Goal: Task Accomplishment & Management: Manage account settings

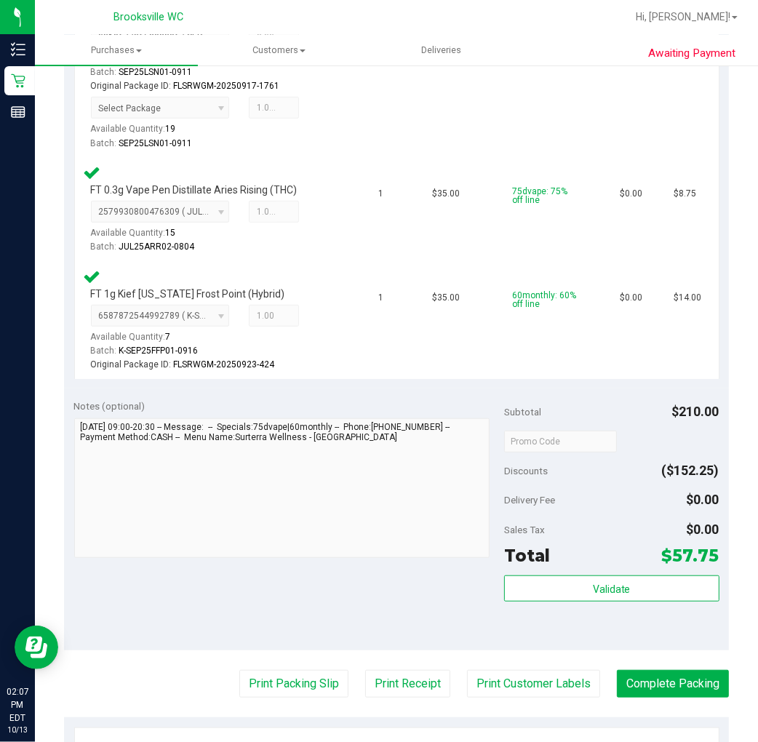
scroll to position [484, 0]
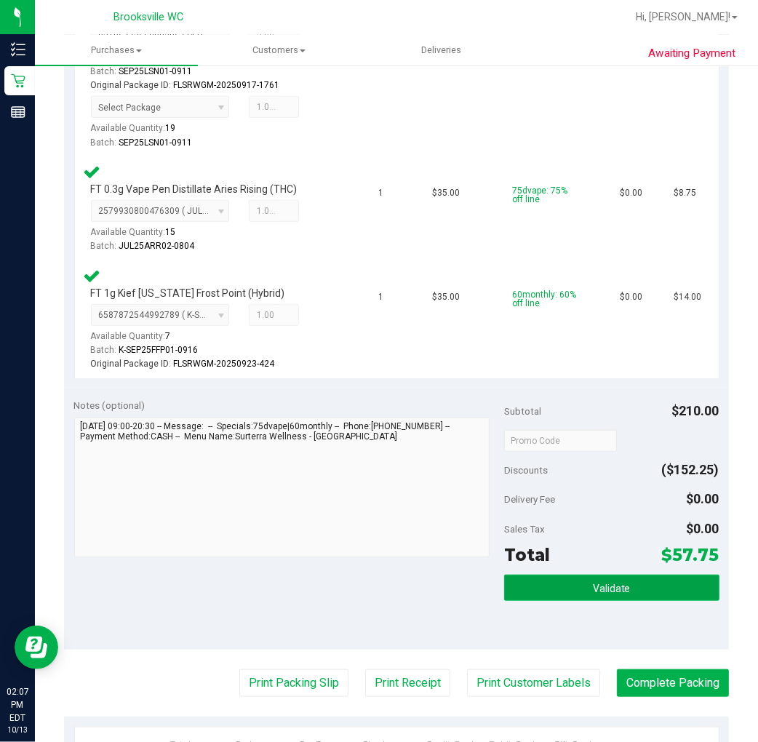
click at [613, 585] on span "Validate" at bounding box center [612, 588] width 38 height 12
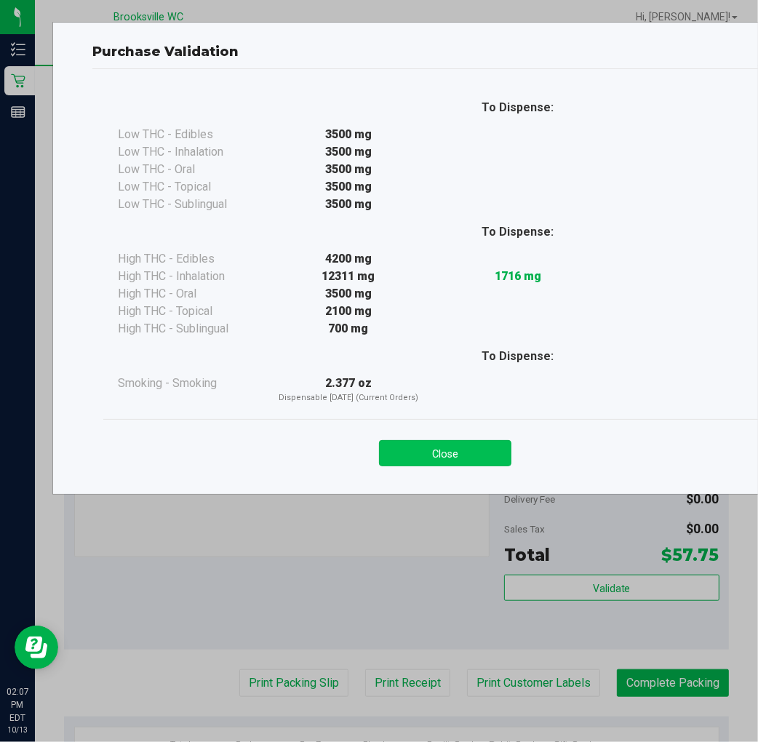
click at [412, 441] on button "Close" at bounding box center [445, 453] width 132 height 26
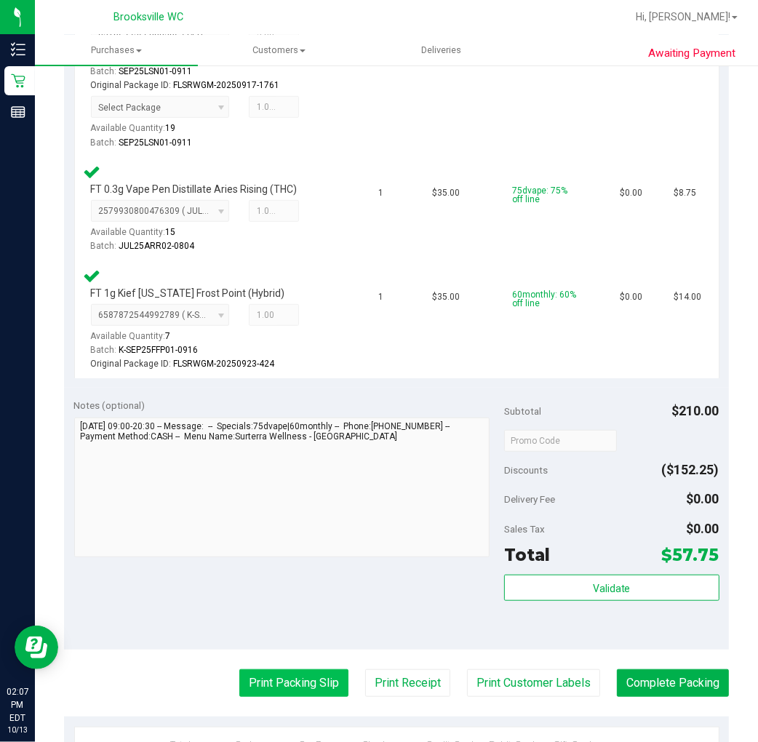
click at [285, 692] on button "Print Packing Slip" at bounding box center [293, 683] width 109 height 28
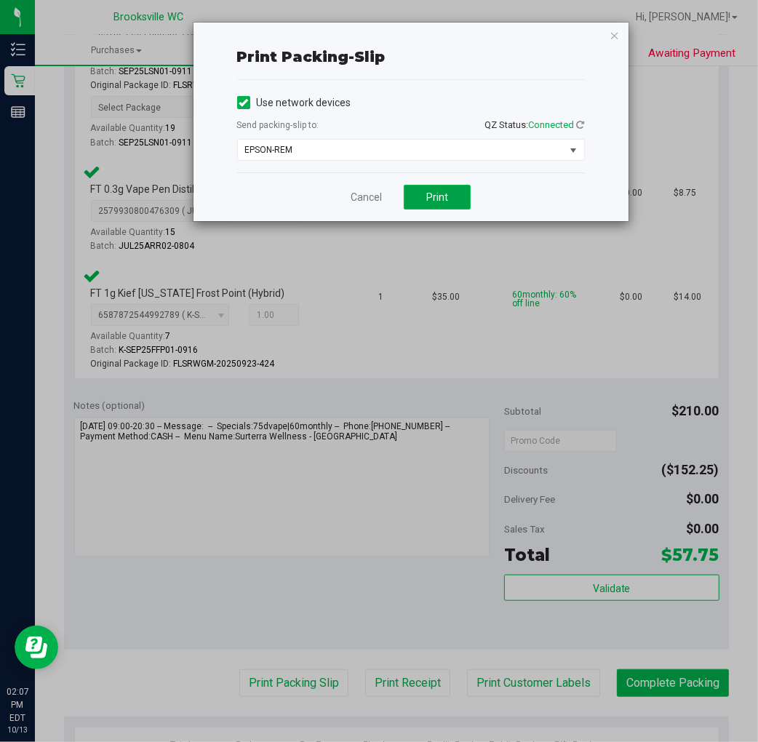
click at [454, 208] on button "Print" at bounding box center [437, 197] width 67 height 25
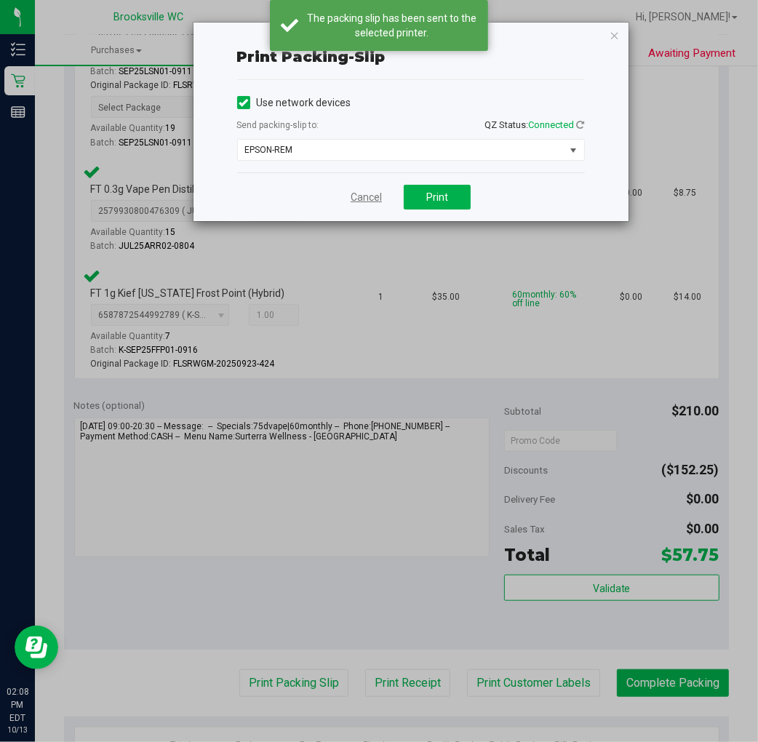
click at [372, 199] on link "Cancel" at bounding box center [365, 197] width 31 height 15
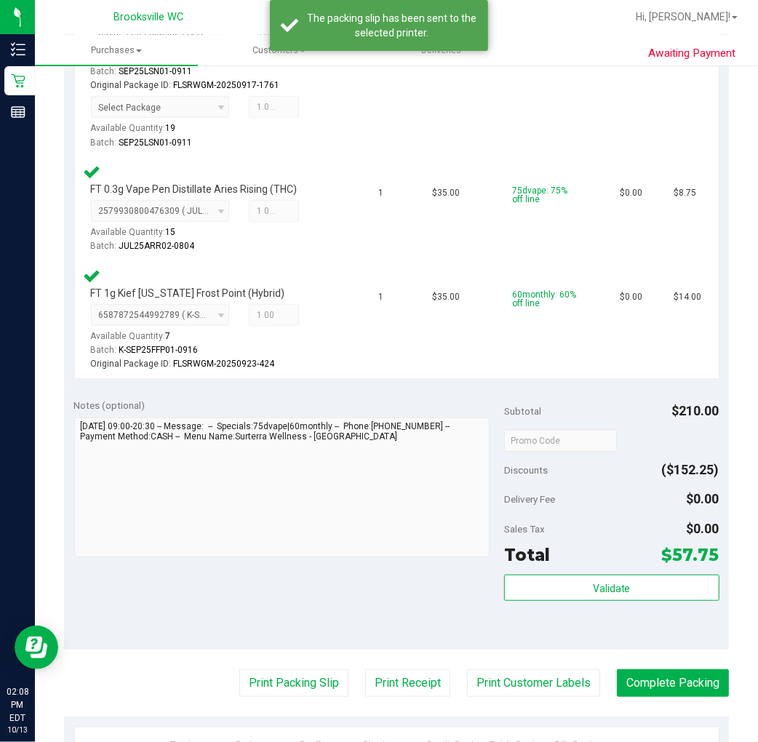
click at [596, 606] on div "Validate" at bounding box center [611, 606] width 215 height 65
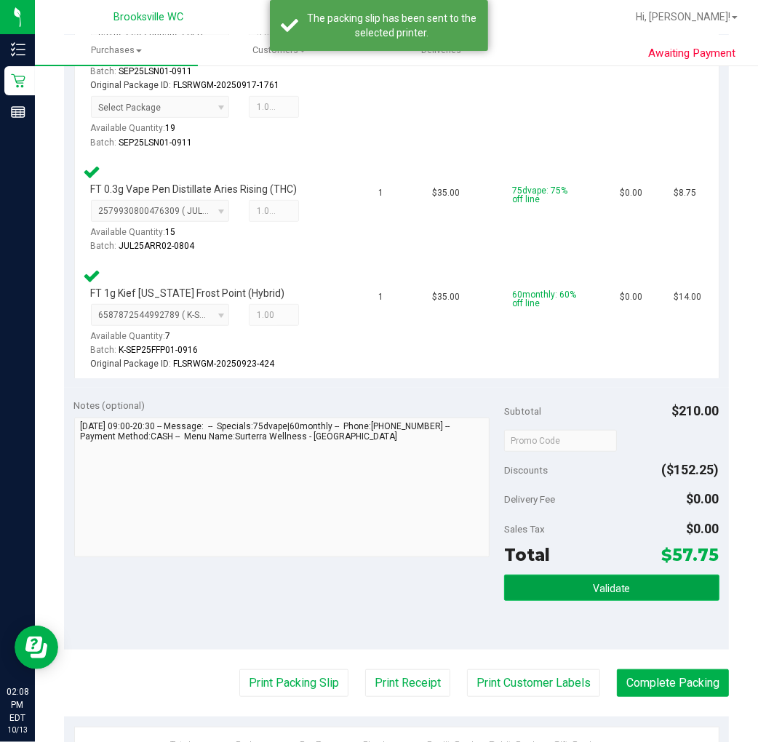
click at [591, 578] on button "Validate" at bounding box center [611, 587] width 215 height 26
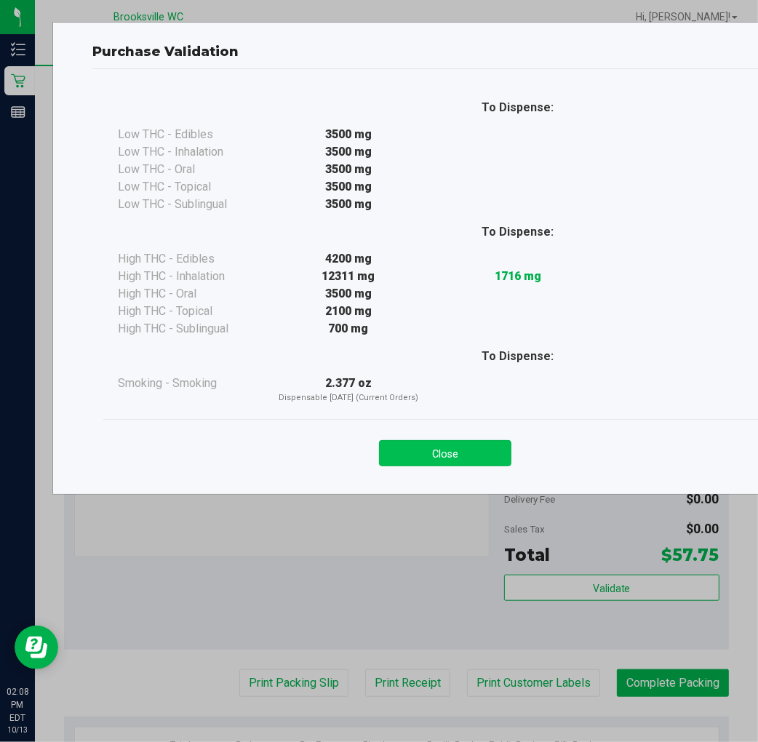
click at [430, 440] on button "Close" at bounding box center [445, 453] width 132 height 26
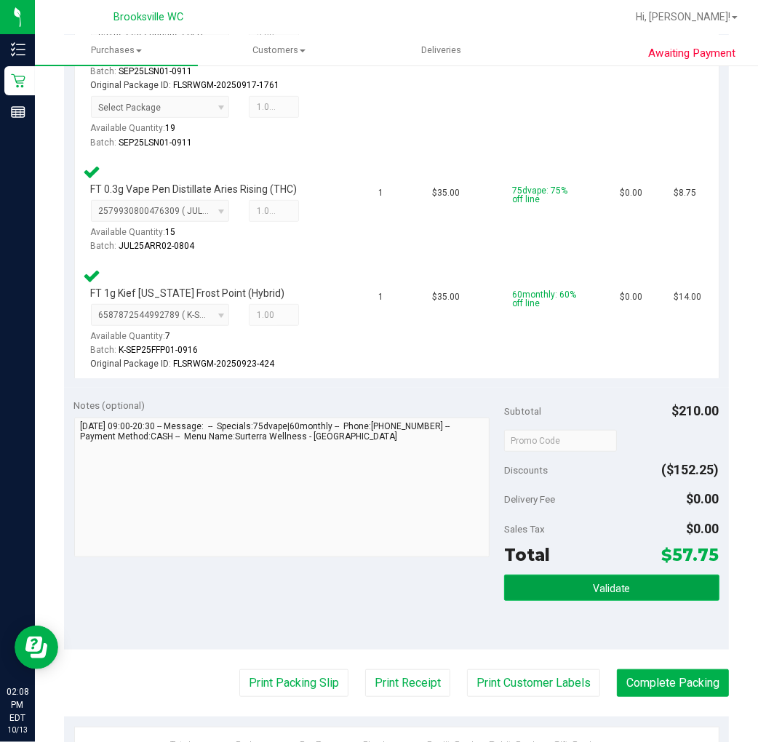
click at [561, 582] on button "Validate" at bounding box center [611, 587] width 215 height 26
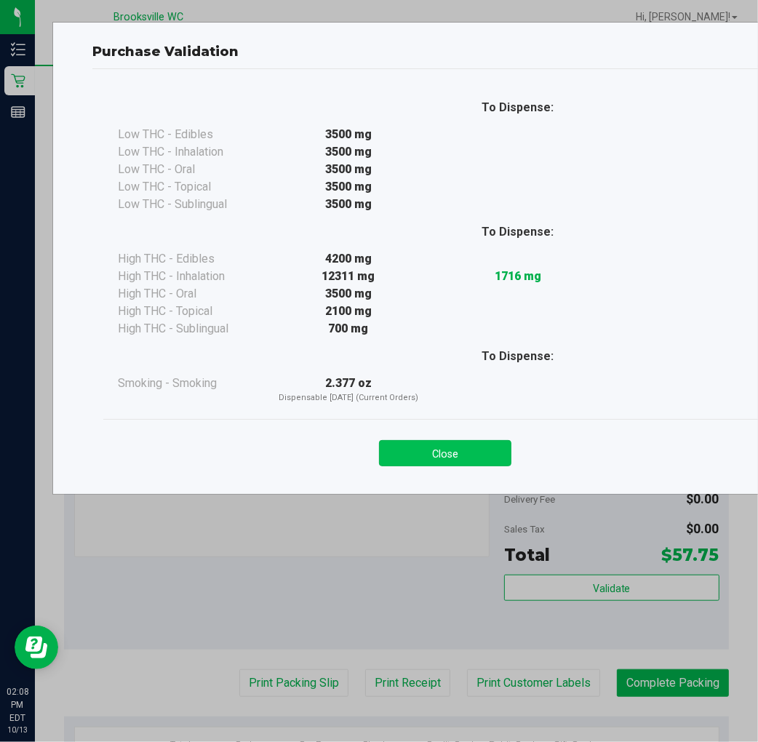
click at [459, 462] on button "Close" at bounding box center [445, 453] width 132 height 26
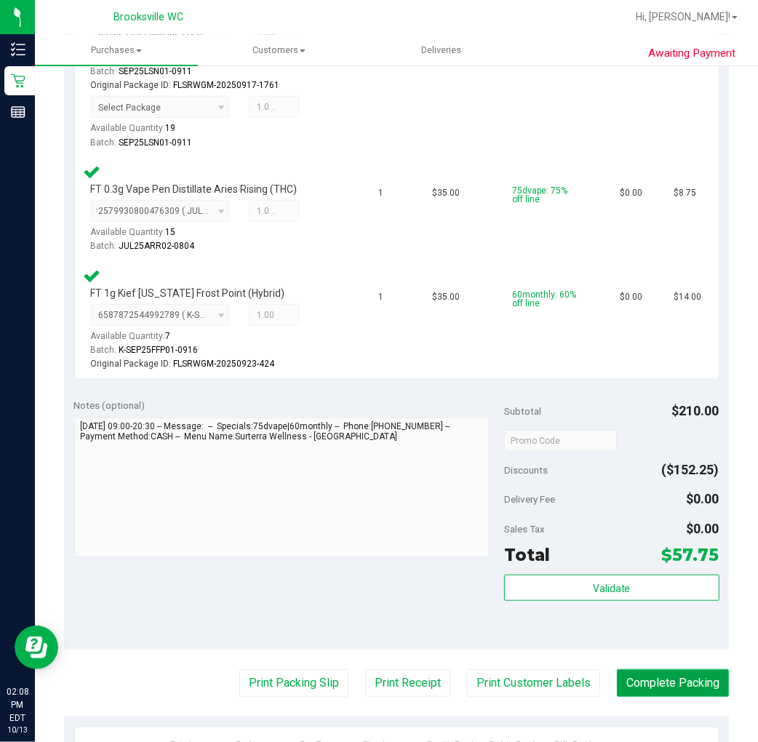
click at [671, 685] on button "Complete Packing" at bounding box center [673, 683] width 112 height 28
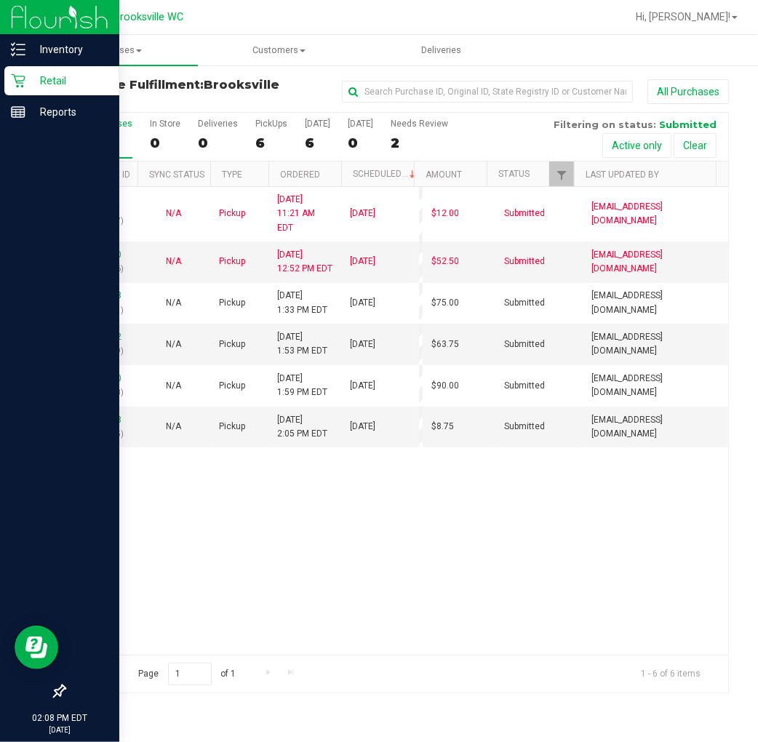
drag, startPoint x: 69, startPoint y: 194, endPoint x: 5, endPoint y: 194, distance: 64.0
click at [63, 194] on div "All Purchases 6 In Store 0 Deliveries 0 PickUps 6 [DATE] 6 [DATE] 0 Needs Revie…" at bounding box center [396, 401] width 686 height 581
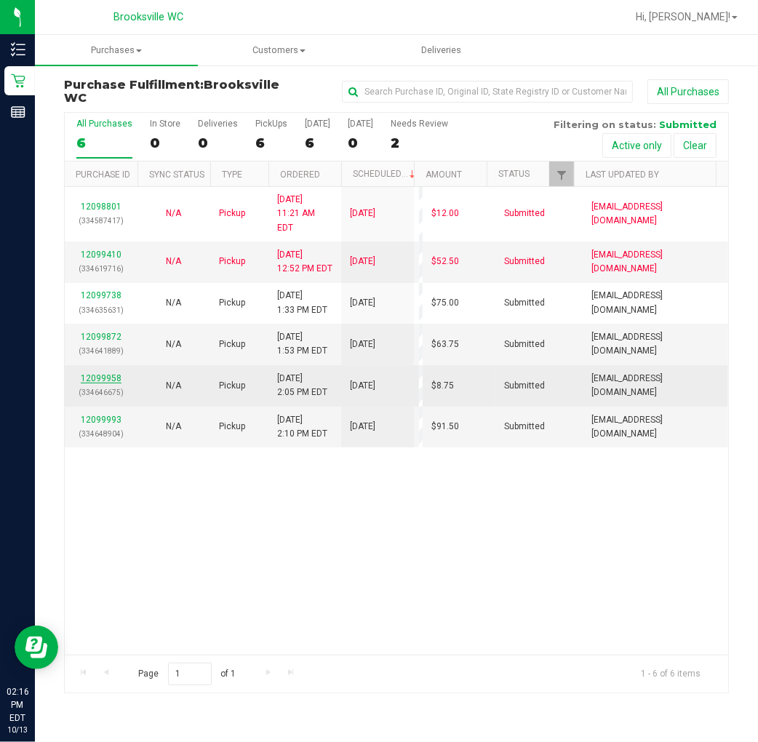
click at [105, 373] on link "12099958" at bounding box center [101, 378] width 41 height 10
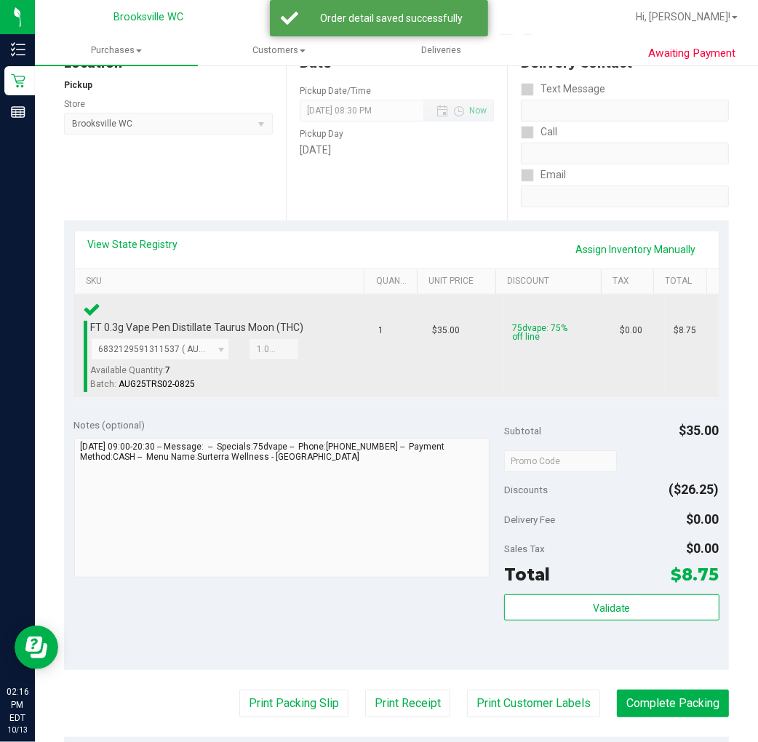
scroll to position [323, 0]
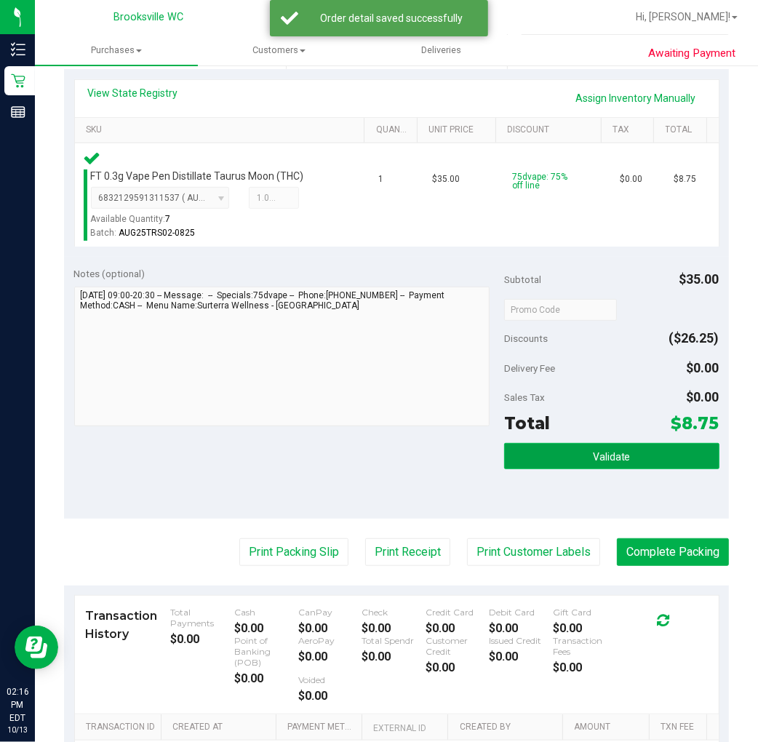
click at [617, 464] on button "Validate" at bounding box center [611, 456] width 215 height 26
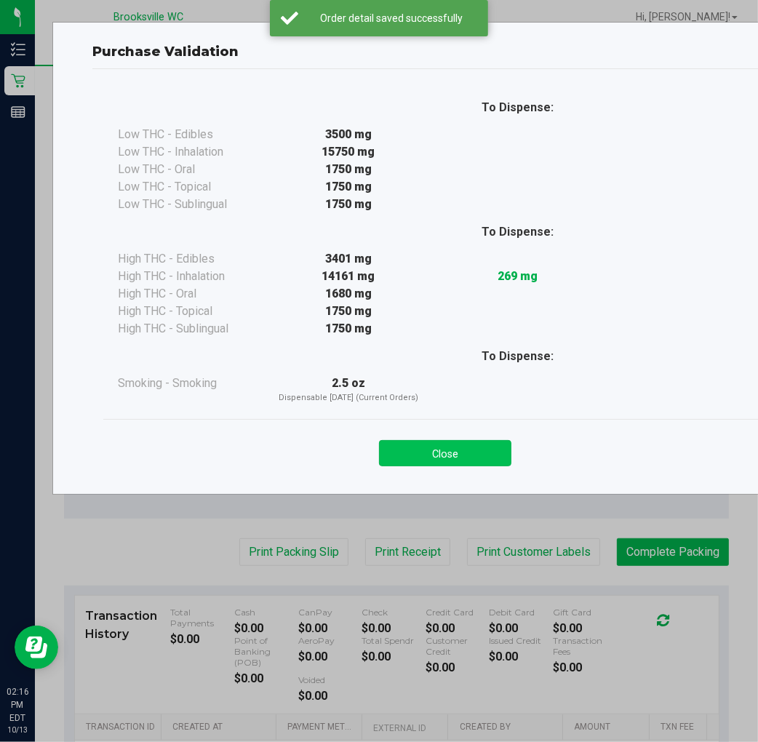
click at [426, 451] on button "Close" at bounding box center [445, 453] width 132 height 26
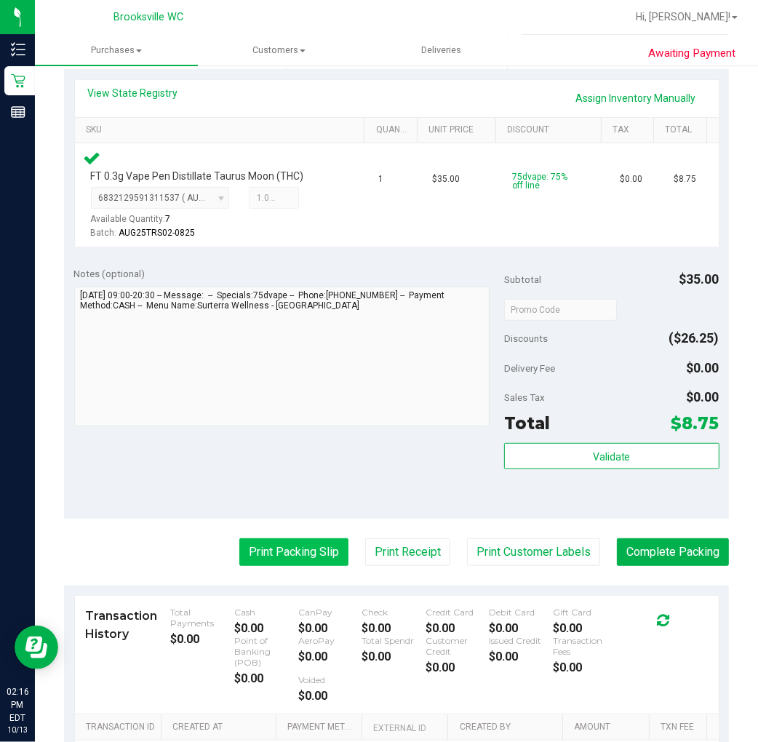
click at [281, 549] on button "Print Packing Slip" at bounding box center [293, 552] width 109 height 28
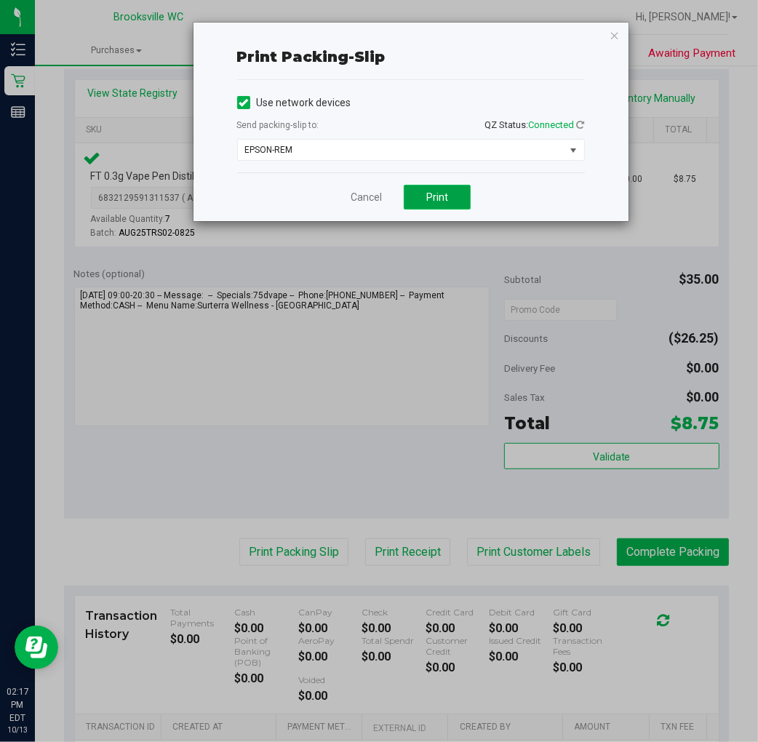
click at [429, 193] on span "Print" at bounding box center [437, 197] width 22 height 12
click at [359, 195] on link "Cancel" at bounding box center [365, 197] width 31 height 15
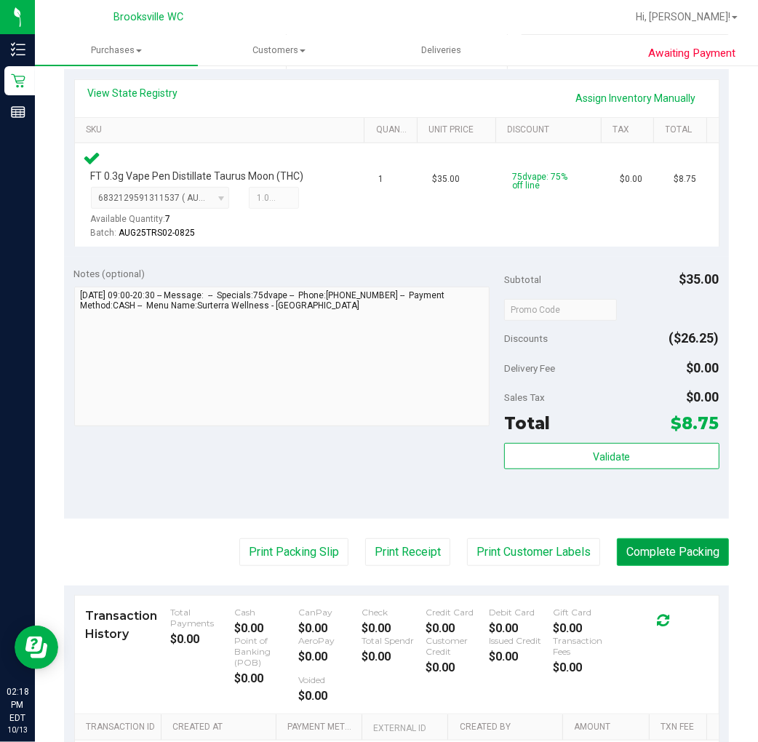
click at [631, 553] on button "Complete Packing" at bounding box center [673, 552] width 112 height 28
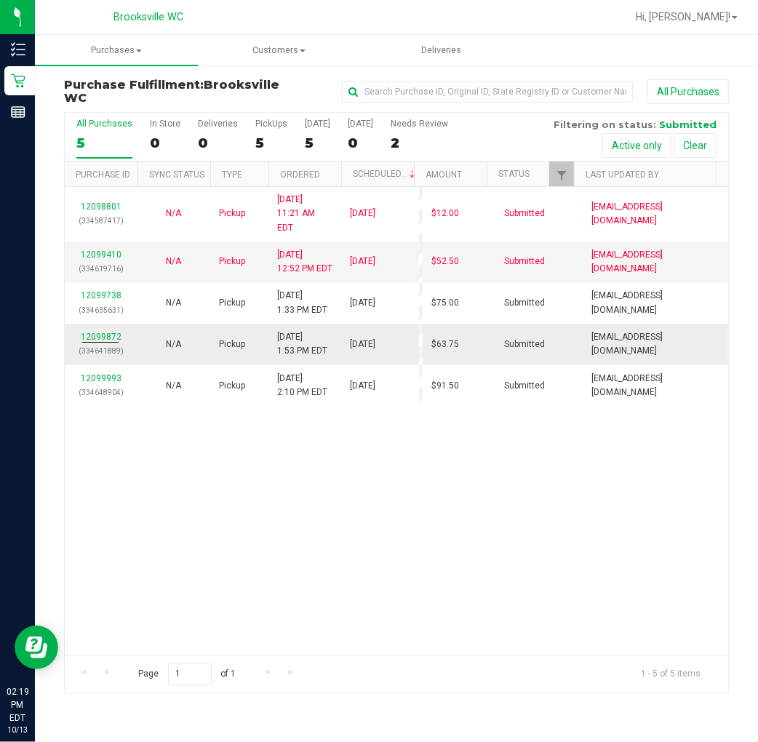
click at [108, 344] on p "(334641889)" at bounding box center [100, 351] width 55 height 14
click at [107, 332] on link "12099872" at bounding box center [101, 337] width 41 height 10
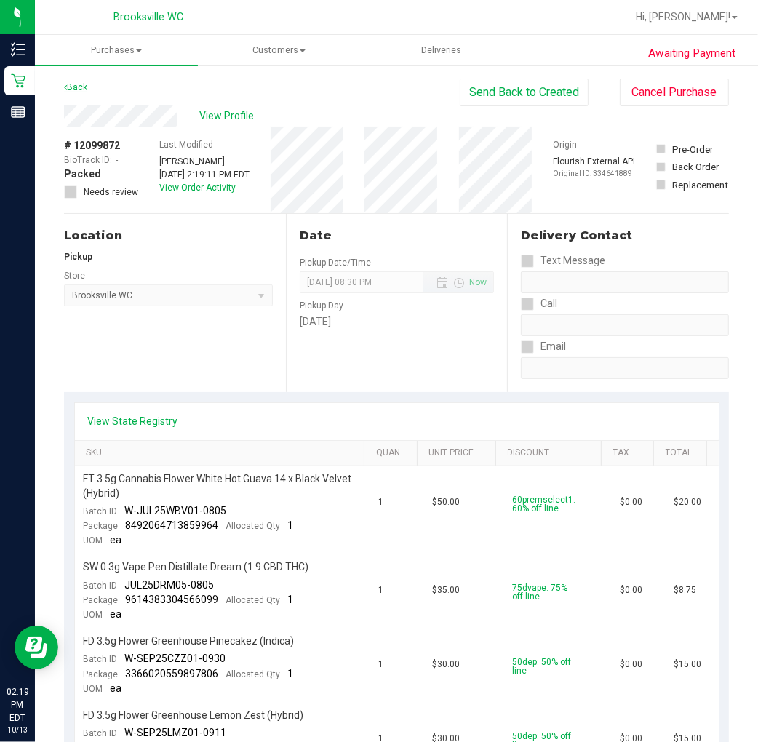
click at [82, 82] on link "Back" at bounding box center [75, 87] width 23 height 10
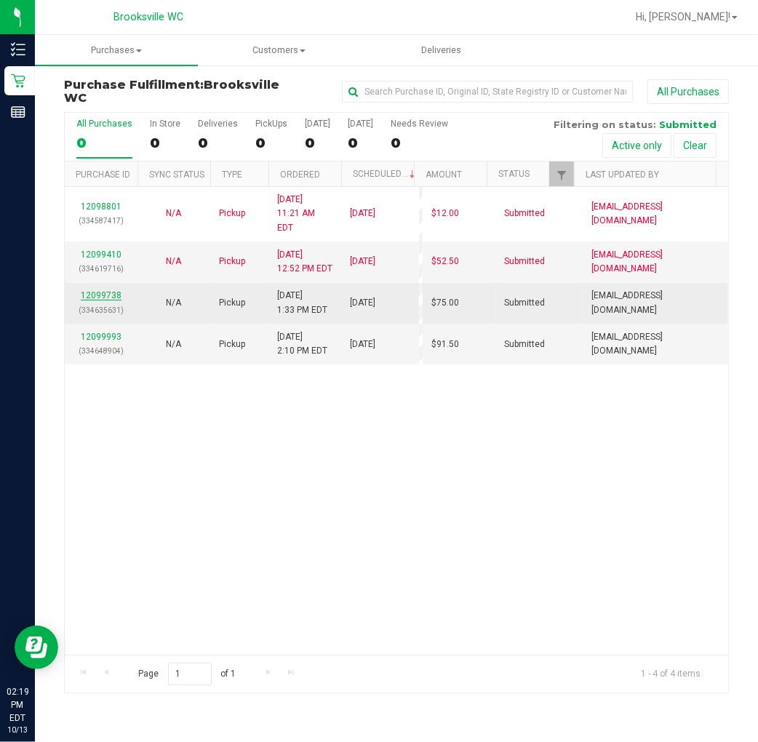
click at [97, 290] on link "12099738" at bounding box center [101, 295] width 41 height 10
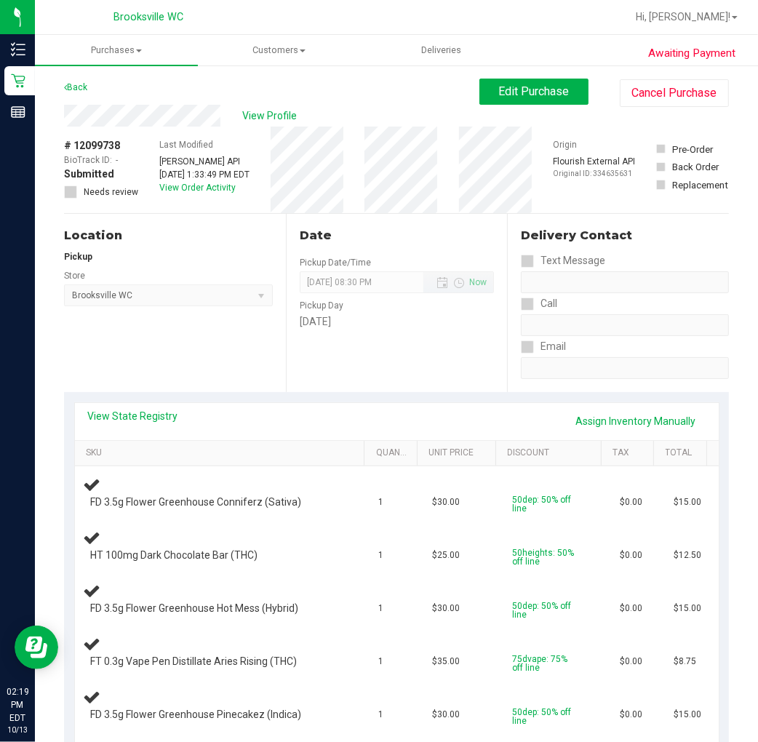
click at [77, 92] on div "Back" at bounding box center [75, 87] width 23 height 17
click at [78, 89] on link "Back" at bounding box center [75, 87] width 23 height 10
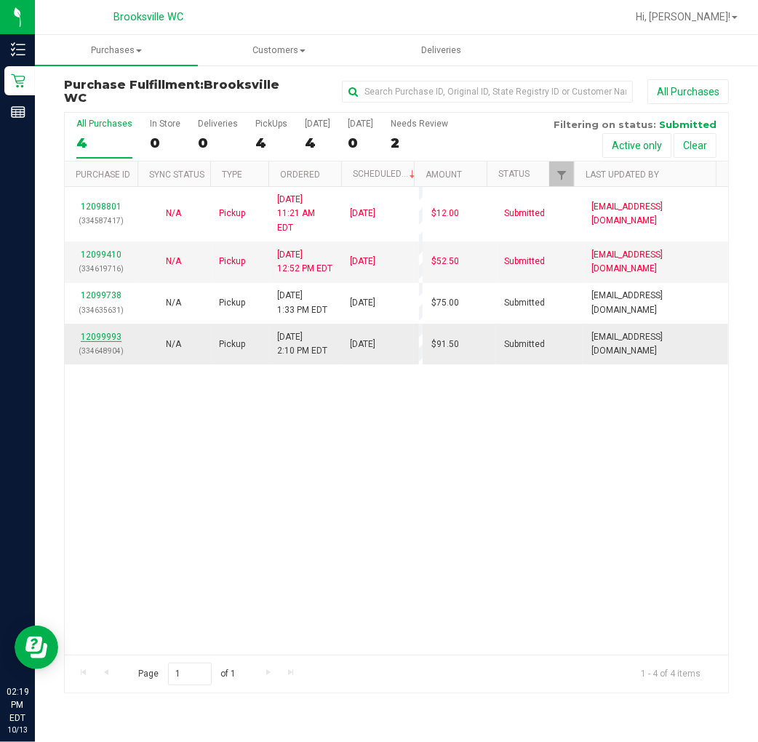
click at [104, 332] on link "12099993" at bounding box center [101, 337] width 41 height 10
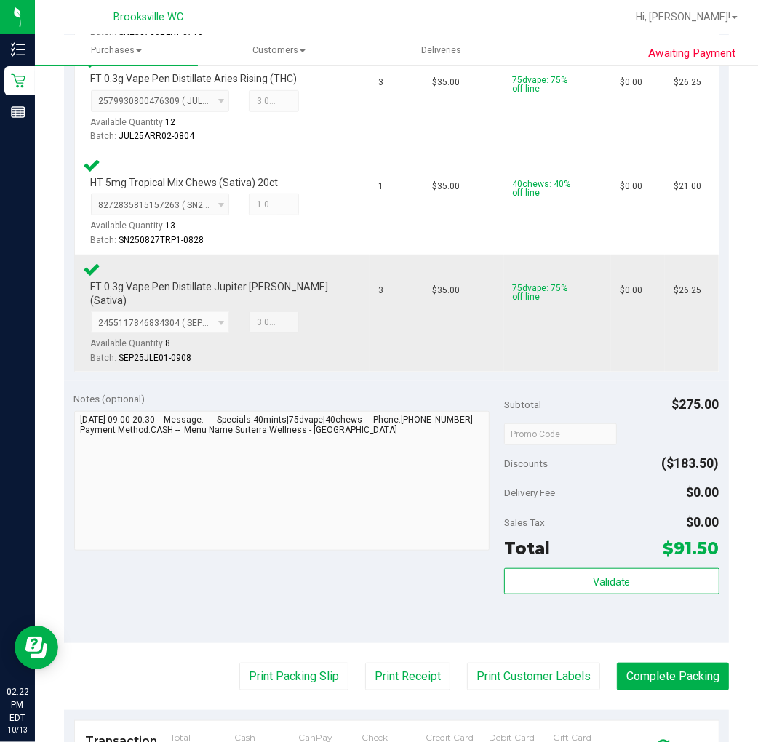
scroll to position [565, 0]
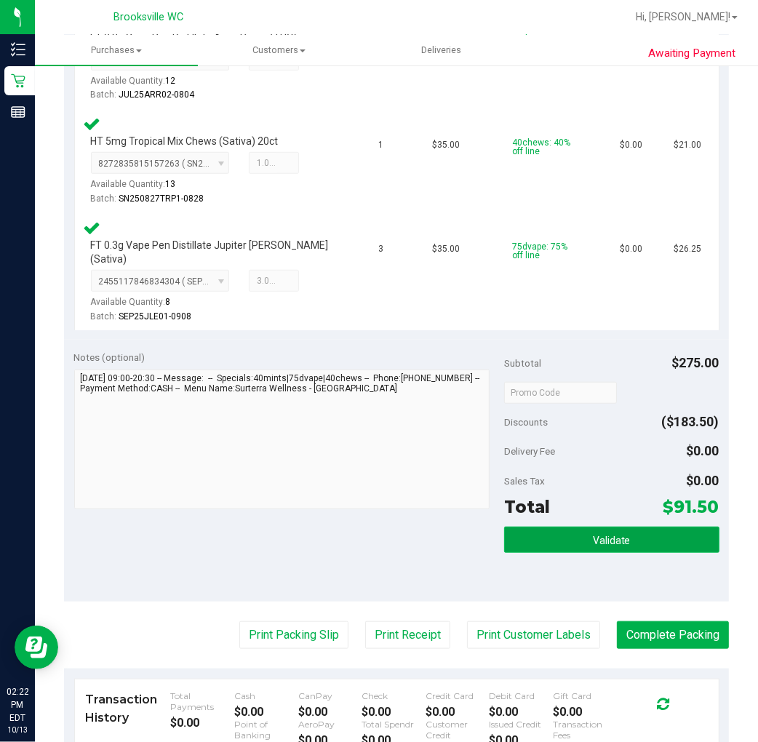
click at [593, 534] on span "Validate" at bounding box center [612, 540] width 38 height 12
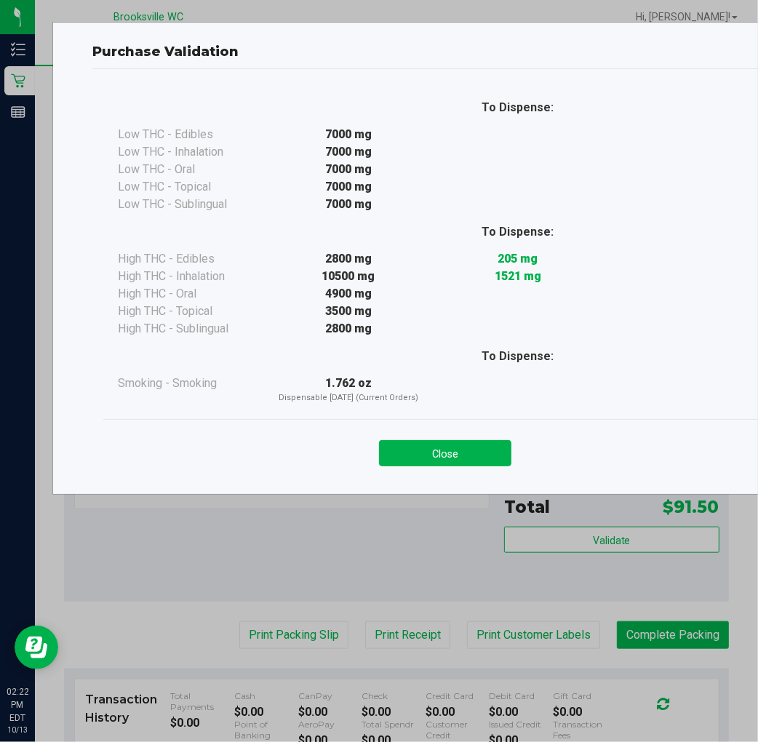
click at [473, 447] on button "Close" at bounding box center [445, 453] width 132 height 26
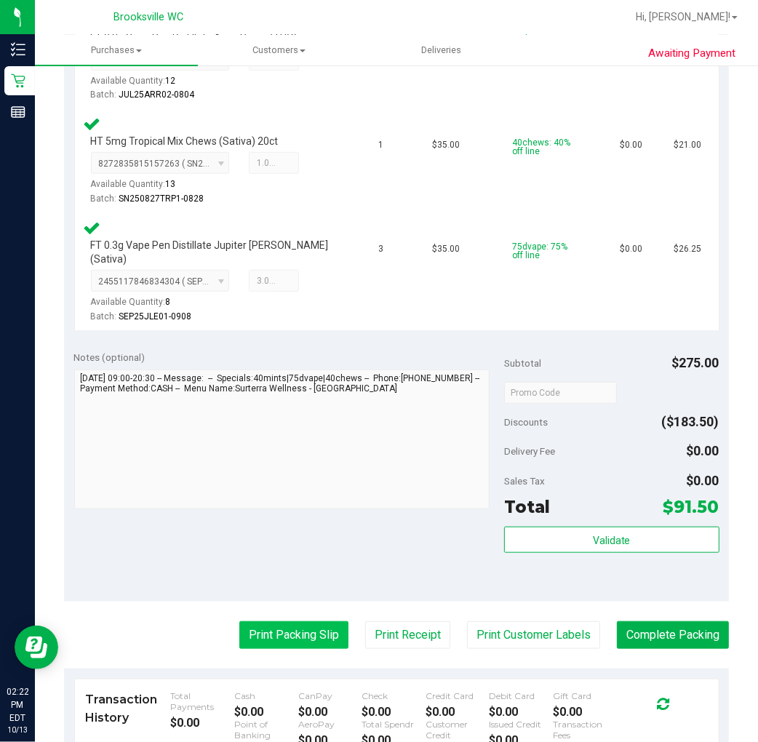
click at [281, 621] on button "Print Packing Slip" at bounding box center [293, 635] width 109 height 28
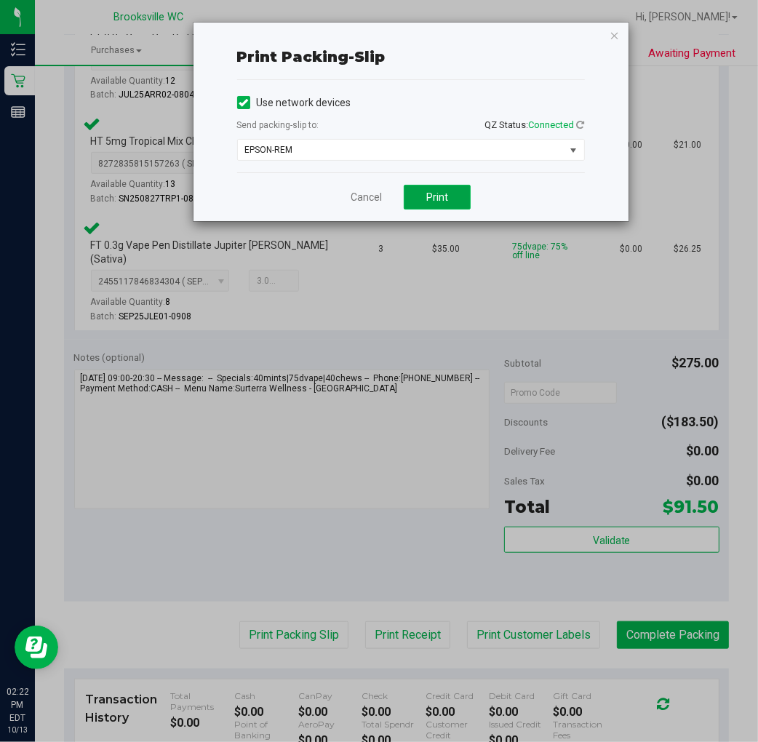
click at [423, 198] on button "Print" at bounding box center [437, 197] width 67 height 25
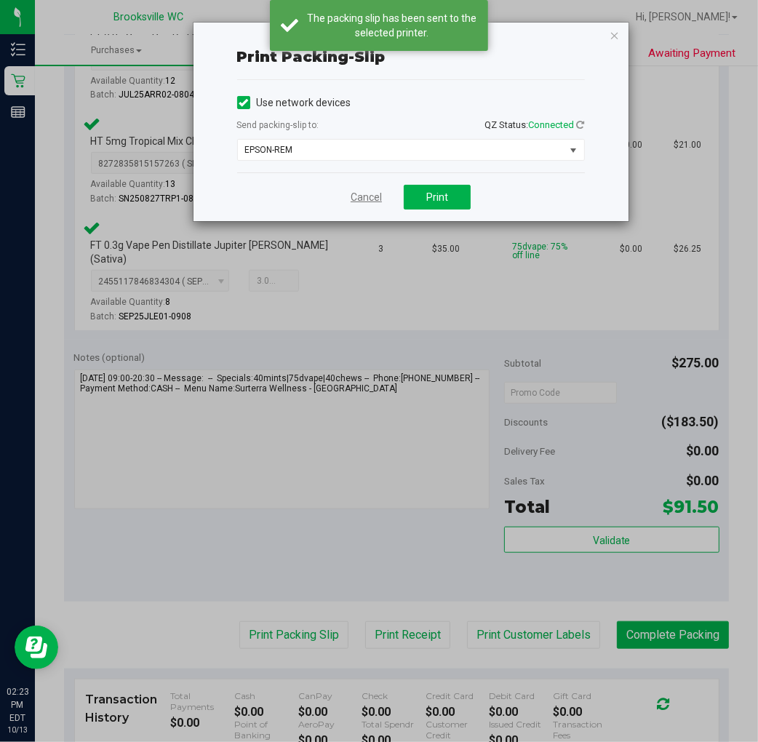
click at [362, 199] on link "Cancel" at bounding box center [365, 197] width 31 height 15
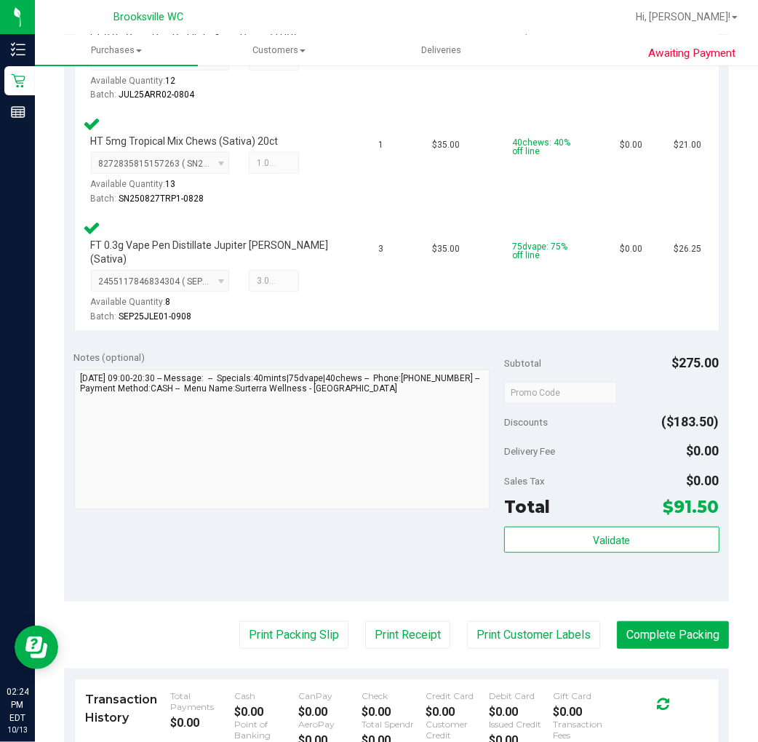
click at [665, 636] on purchase-details "Back Edit Purchase Cancel Purchase View Profile # 12099993 BioTrack ID: - Submi…" at bounding box center [396, 247] width 665 height 1466
click at [670, 621] on button "Complete Packing" at bounding box center [673, 635] width 112 height 28
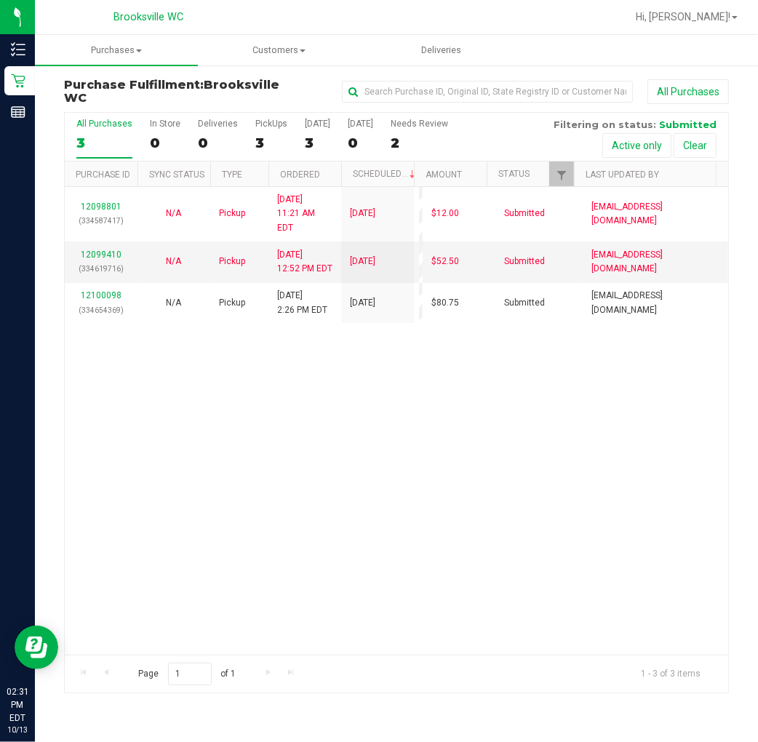
click at [228, 437] on div "12098801 (334587417) N/A Pickup [DATE] 11:21 AM EDT 10/13/2025 $12.00 Submitted…" at bounding box center [396, 421] width 663 height 468
click at [220, 358] on div "12098801 (334587417) N/A Pickup [DATE] 11:21 AM EDT 10/13/2025 $12.00 Submitted…" at bounding box center [396, 421] width 663 height 468
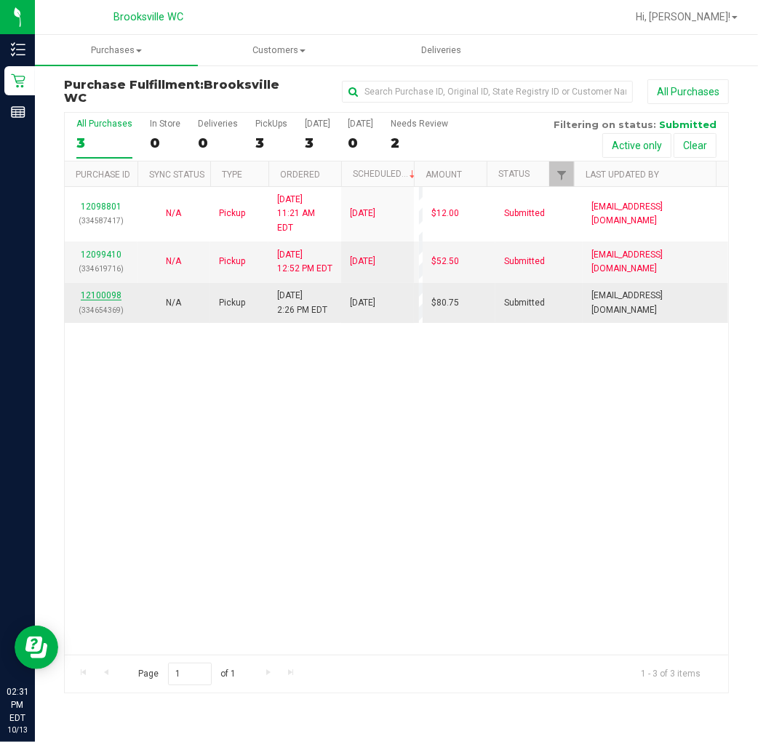
click at [95, 290] on link "12100098" at bounding box center [101, 295] width 41 height 10
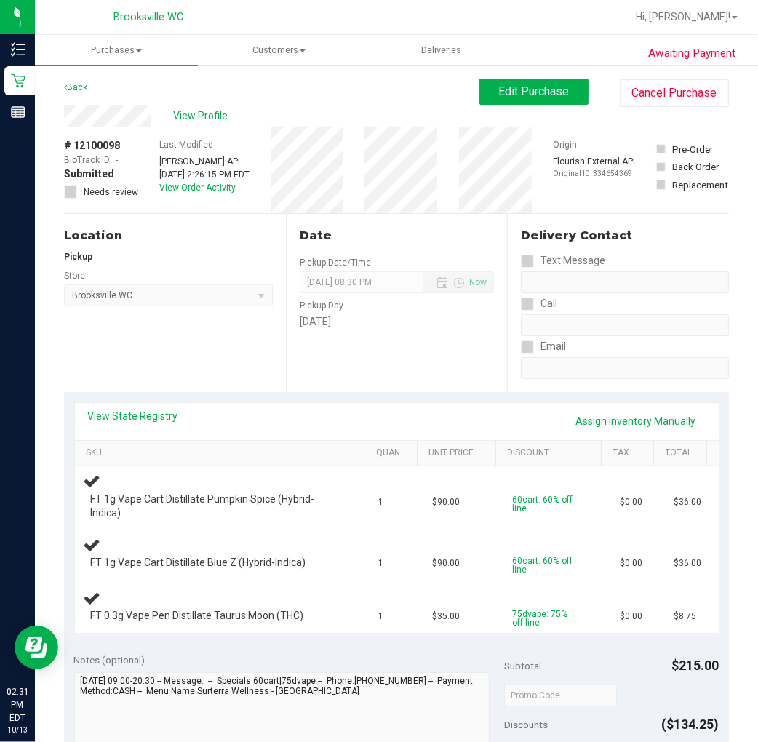
click at [82, 88] on link "Back" at bounding box center [75, 87] width 23 height 10
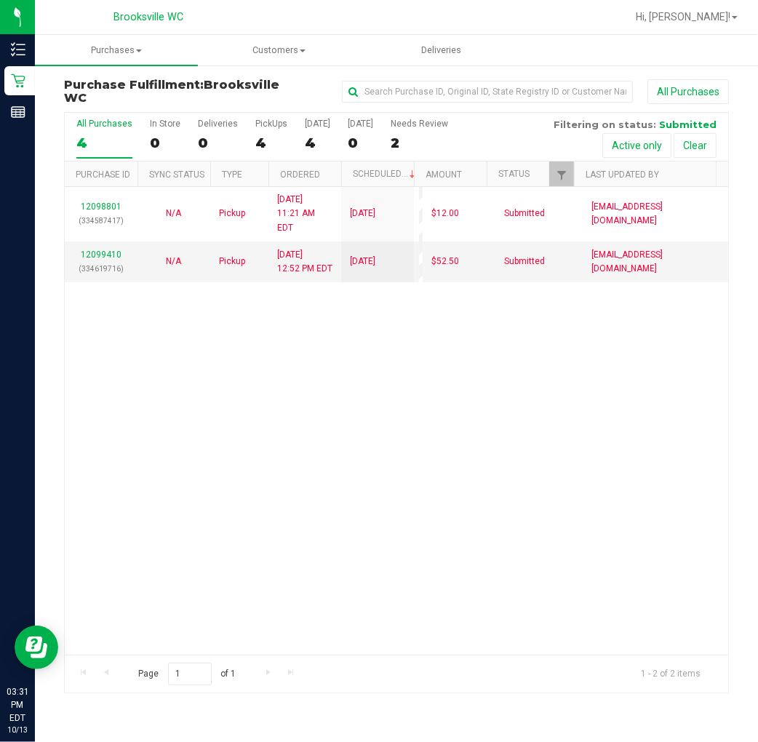
click at [252, 15] on div "Brooksville WC" at bounding box center [148, 17] width 212 height 23
click at [117, 417] on div "12098801 (334587417) N/A Pickup [DATE] 11:21 AM EDT 10/13/2025 $12.00 Submitted…" at bounding box center [396, 421] width 663 height 468
click at [73, 409] on div "12098801 (334587417) N/A Pickup [DATE] 11:21 AM EDT 10/13/2025 $12.00 Submitted…" at bounding box center [396, 421] width 663 height 468
drag, startPoint x: 121, startPoint y: 445, endPoint x: 107, endPoint y: 444, distance: 13.8
click at [121, 444] on div "12098801 (334587417) N/A Pickup [DATE] 11:21 AM EDT 10/13/2025 $12.00 Submitted…" at bounding box center [396, 421] width 663 height 468
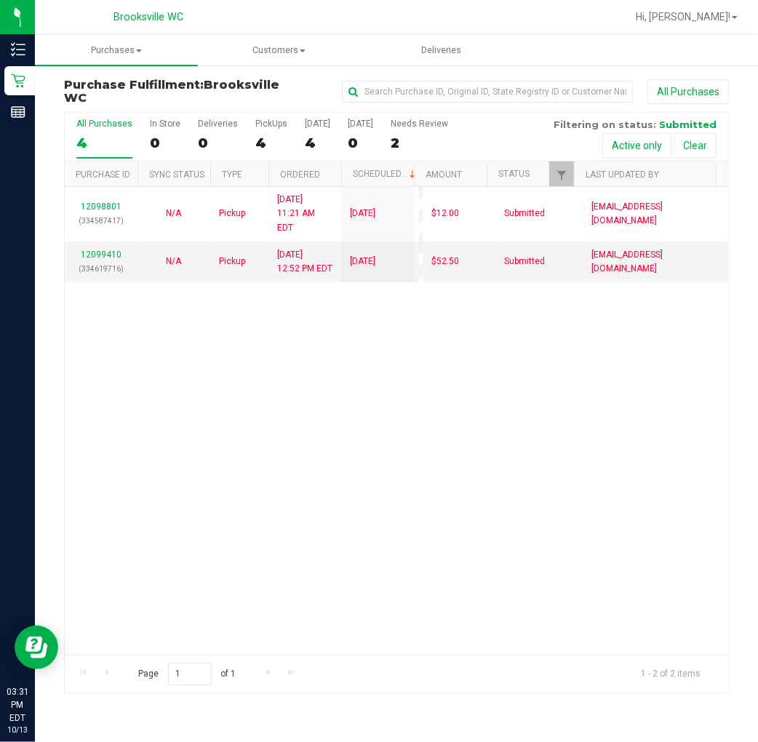
click at [205, 565] on div "12098801 (334587417) N/A Pickup [DATE] 11:21 AM EDT 10/13/2025 $12.00 Submitted…" at bounding box center [396, 421] width 663 height 468
click at [321, 532] on div "12098801 (334587417) N/A Pickup [DATE] 11:21 AM EDT 10/13/2025 $12.00 Submitted…" at bounding box center [396, 421] width 663 height 468
click at [265, 431] on div "12098801 (334587417) N/A Pickup [DATE] 11:21 AM EDT 10/13/2025 $12.00 Submitted…" at bounding box center [396, 421] width 663 height 468
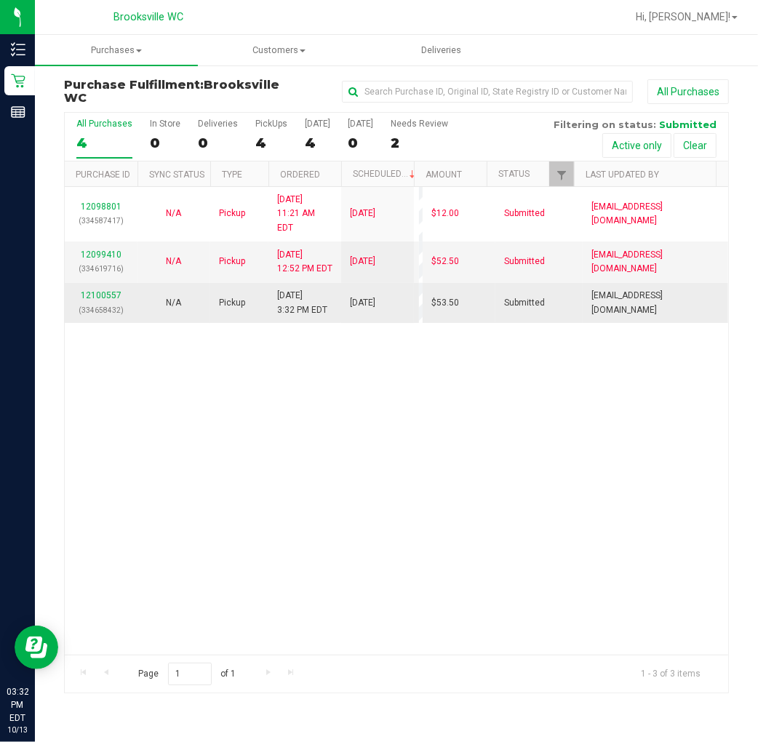
click at [112, 289] on div "12100557 (334658432)" at bounding box center [100, 303] width 55 height 28
click at [109, 289] on div "12100557 (334658432)" at bounding box center [100, 303] width 55 height 28
click at [111, 290] on link "12100557" at bounding box center [101, 295] width 41 height 10
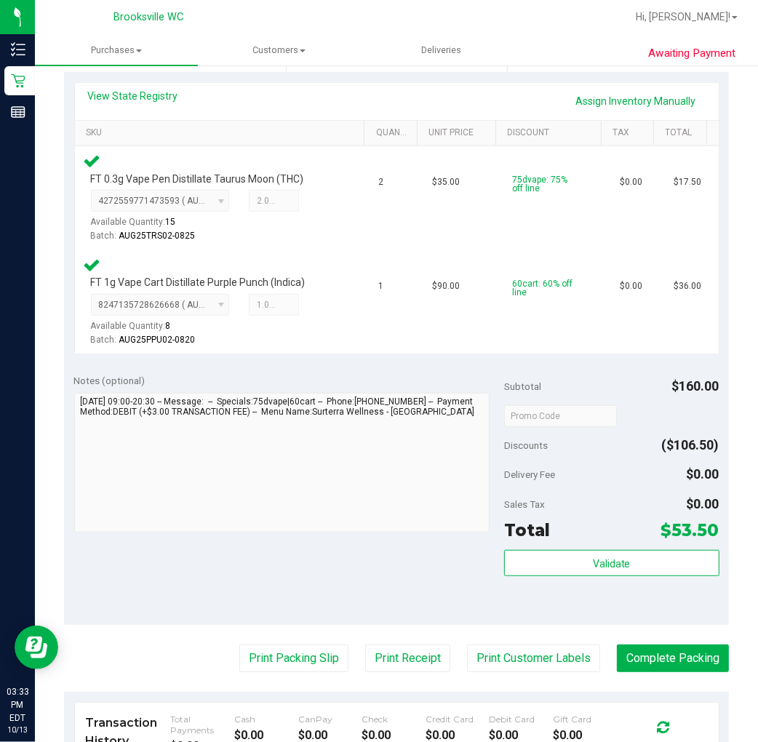
scroll to position [404, 0]
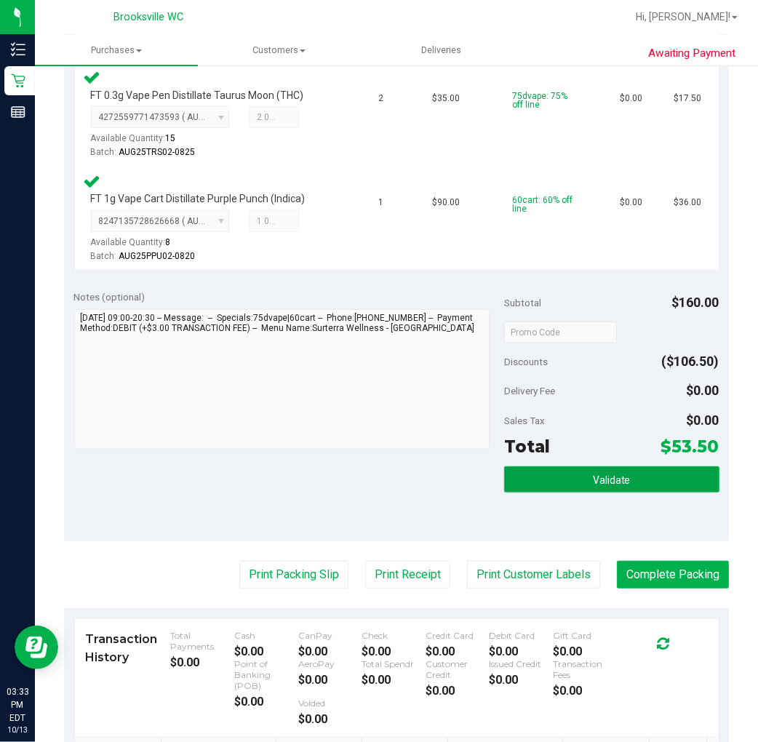
click at [588, 484] on button "Validate" at bounding box center [611, 479] width 215 height 26
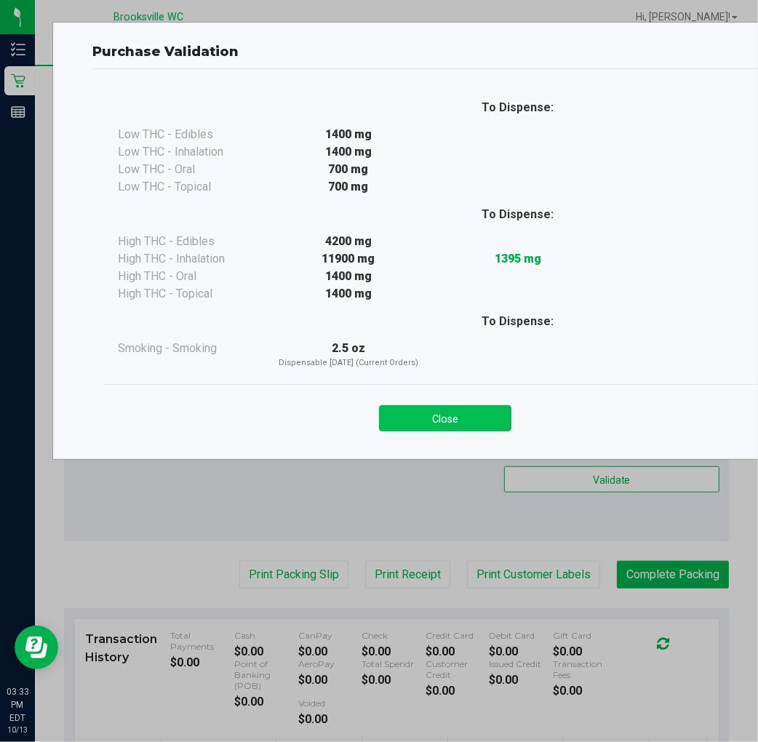
click at [439, 419] on button "Close" at bounding box center [445, 418] width 132 height 26
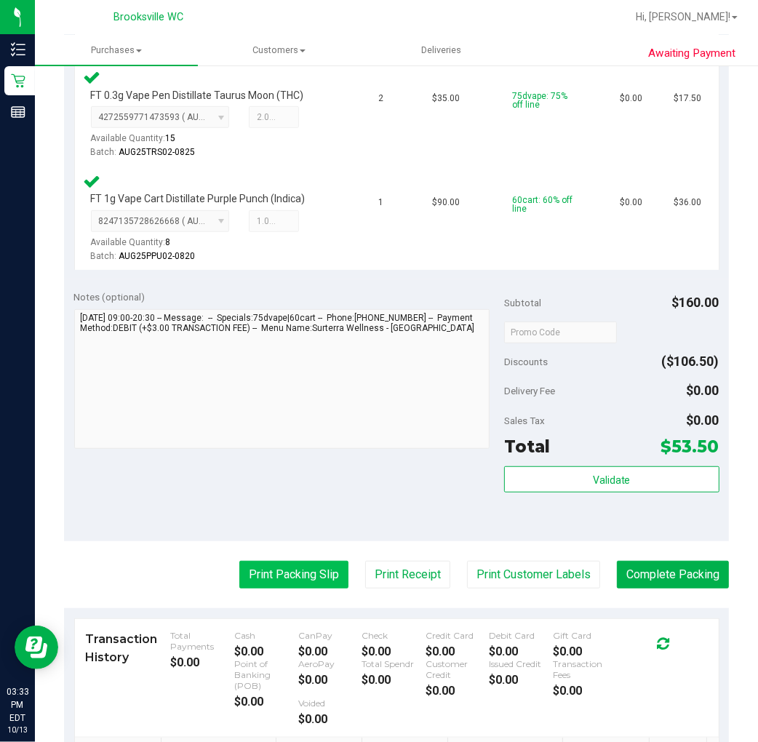
click at [306, 568] on button "Print Packing Slip" at bounding box center [293, 575] width 109 height 28
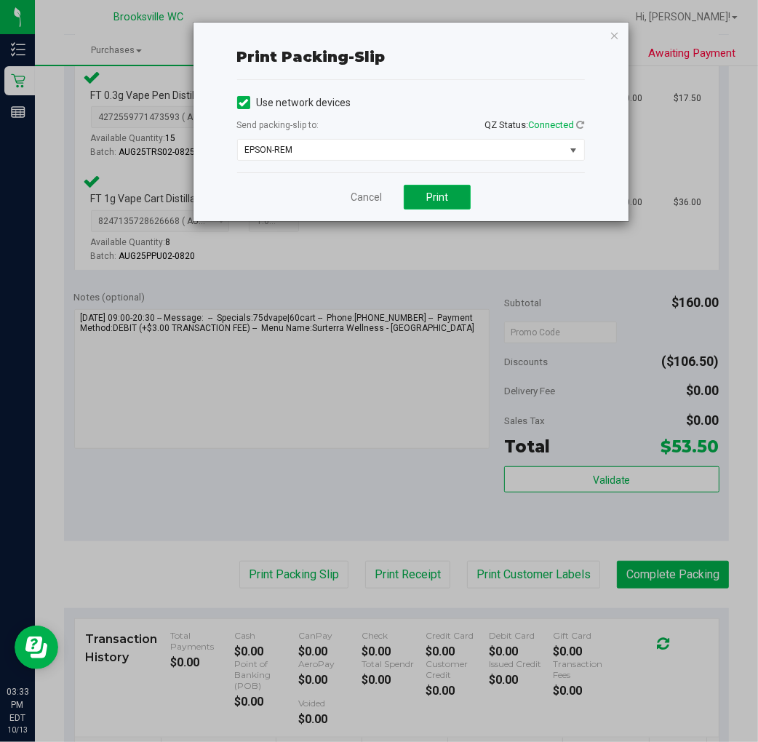
click at [452, 197] on button "Print" at bounding box center [437, 197] width 67 height 25
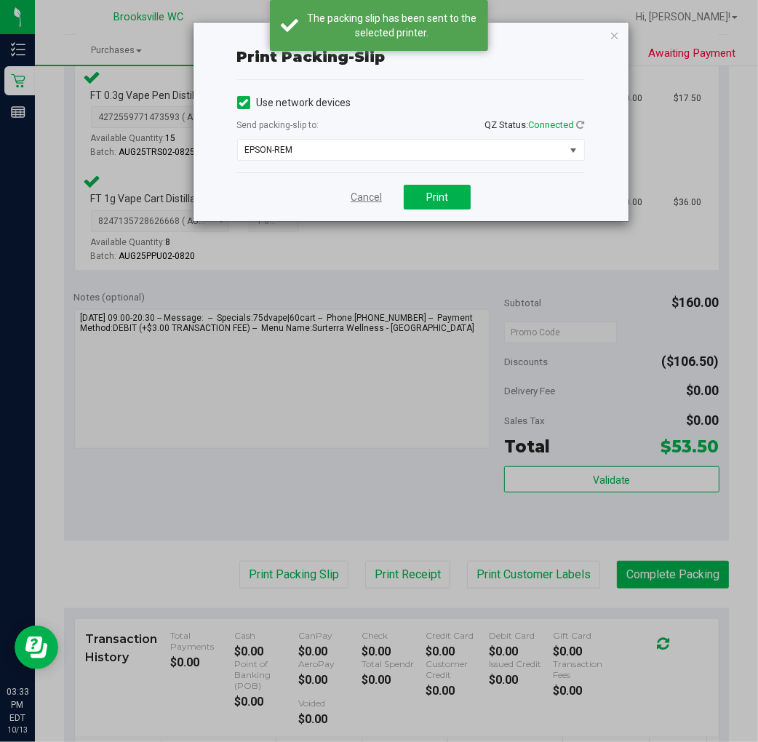
click at [366, 199] on link "Cancel" at bounding box center [365, 197] width 31 height 15
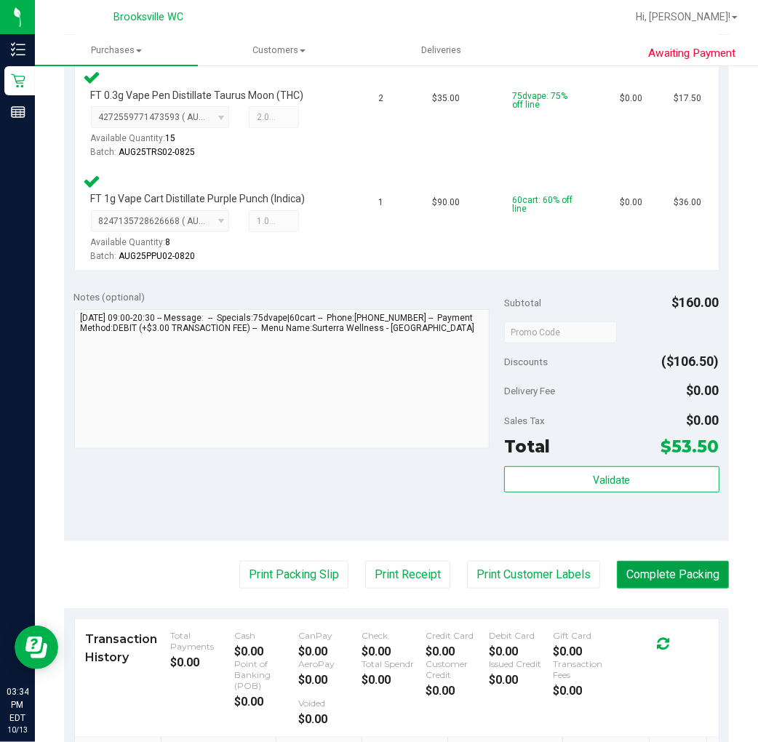
click at [671, 583] on button "Complete Packing" at bounding box center [673, 575] width 112 height 28
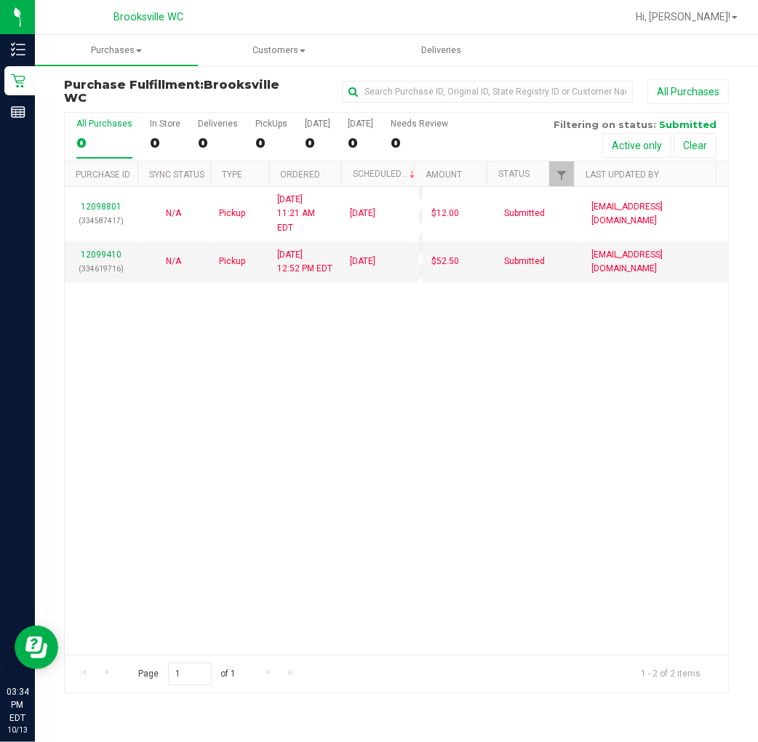
click at [328, 550] on div "12098801 (334587417) N/A Pickup [DATE] 11:21 AM EDT 10/13/2025 $12.00 Submitted…" at bounding box center [396, 421] width 663 height 468
click at [452, 24] on div at bounding box center [443, 17] width 366 height 28
click at [149, 347] on div "12098801 (334587417) N/A Pickup [DATE] 11:21 AM EDT 10/13/2025 $12.00 Submitted…" at bounding box center [396, 421] width 663 height 468
click at [249, 521] on div "12098801 (334587417) N/A Pickup [DATE] 11:21 AM EDT 10/13/2025 $12.00 Submitted…" at bounding box center [396, 421] width 663 height 468
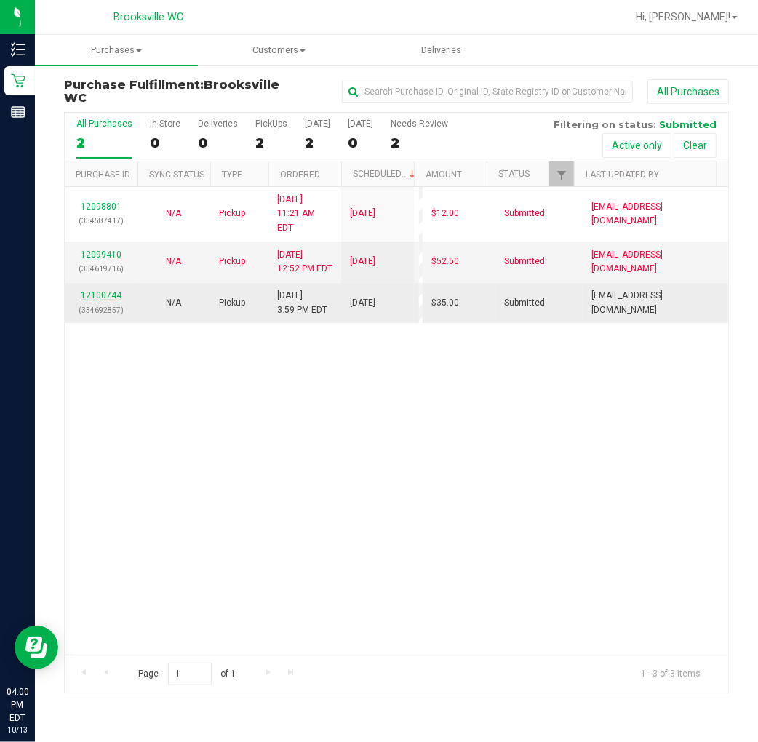
click at [115, 290] on link "12100744" at bounding box center [101, 295] width 41 height 10
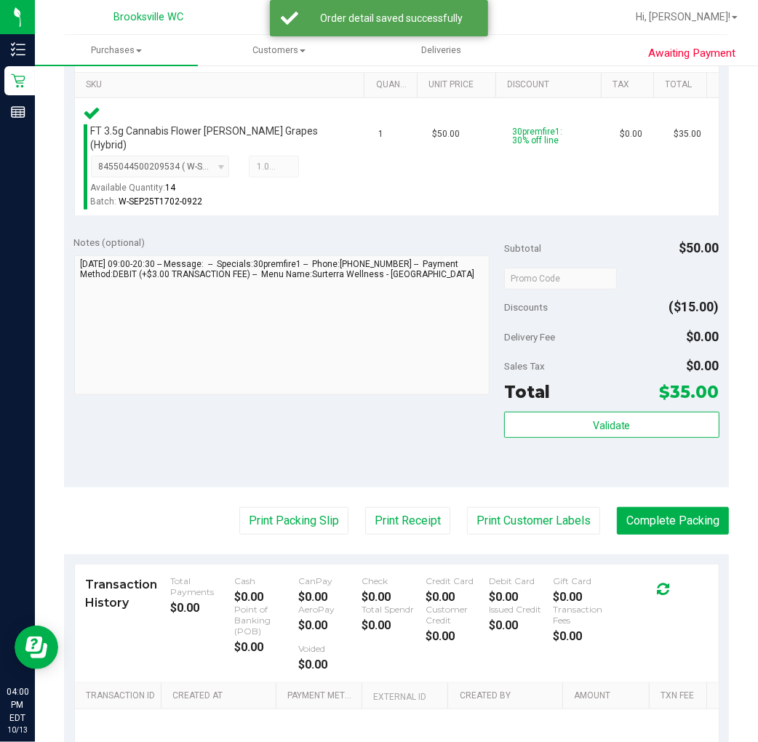
scroll to position [404, 0]
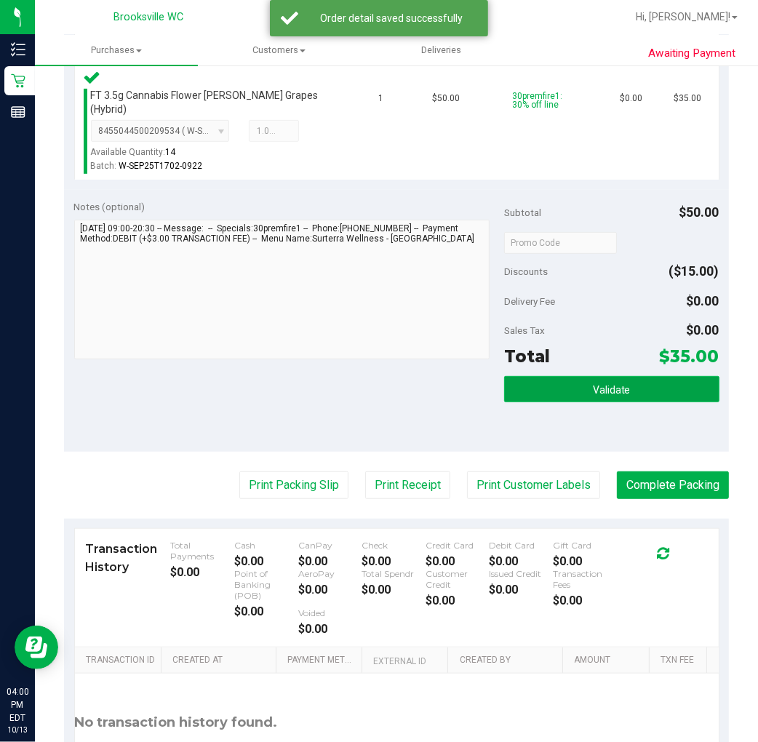
click at [673, 376] on button "Validate" at bounding box center [611, 389] width 215 height 26
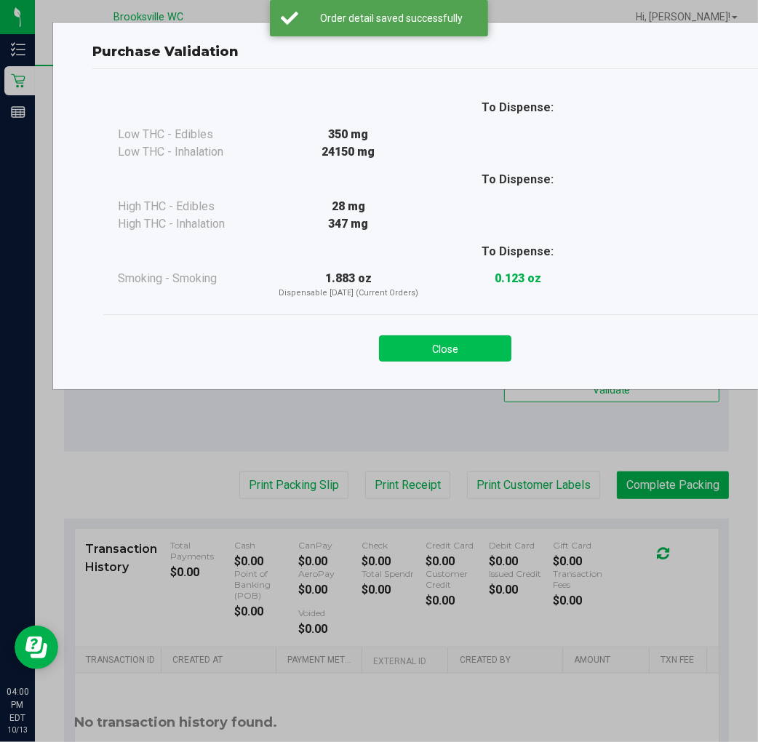
click at [474, 346] on button "Close" at bounding box center [445, 348] width 132 height 26
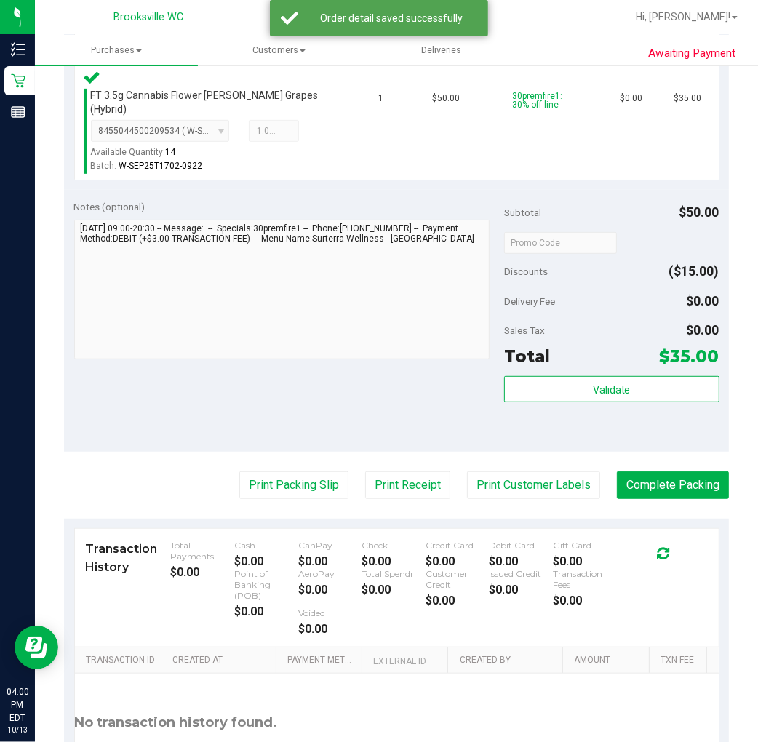
click at [271, 492] on purchase-details "Back Edit Purchase Cancel Purchase View Profile # 12100744 BioTrack ID: - Submi…" at bounding box center [396, 252] width 665 height 1155
click at [295, 471] on button "Print Packing Slip" at bounding box center [293, 485] width 109 height 28
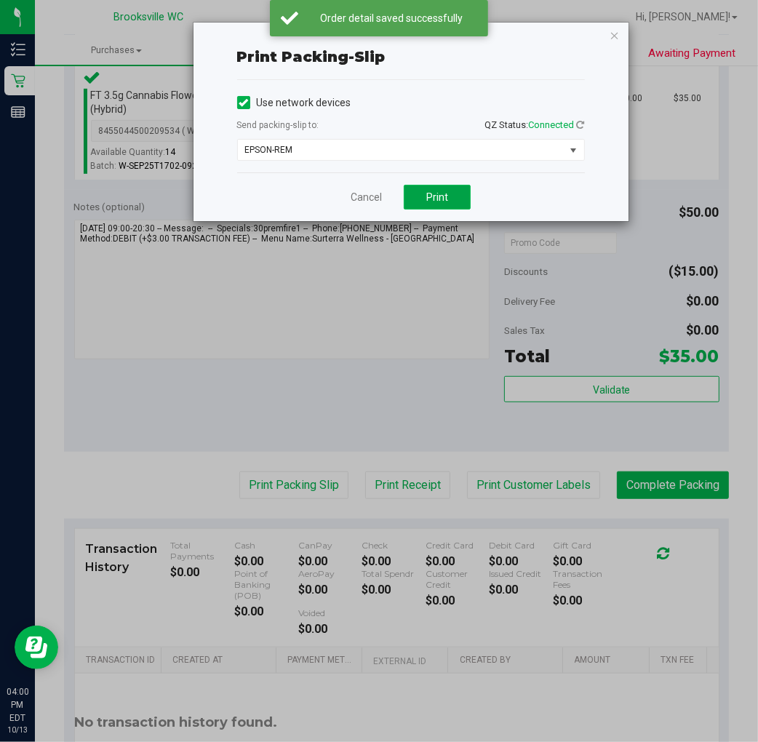
click at [457, 199] on button "Print" at bounding box center [437, 197] width 67 height 25
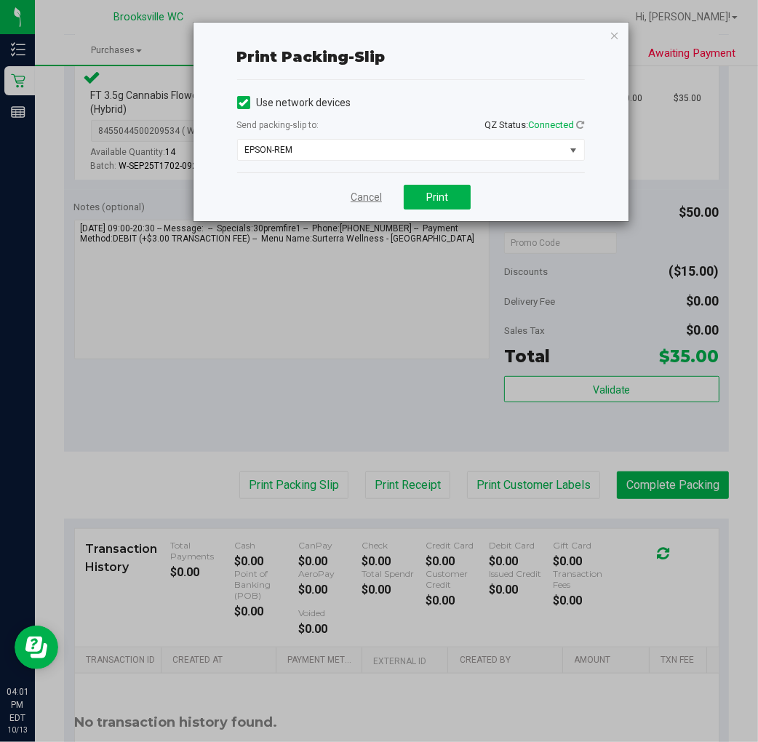
click at [375, 192] on link "Cancel" at bounding box center [365, 197] width 31 height 15
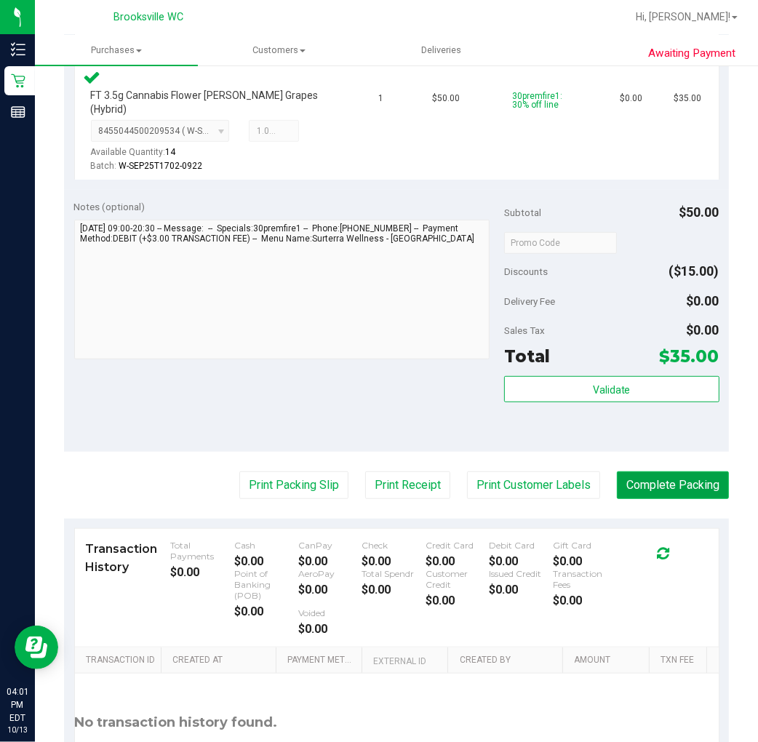
click at [671, 471] on button "Complete Packing" at bounding box center [673, 485] width 112 height 28
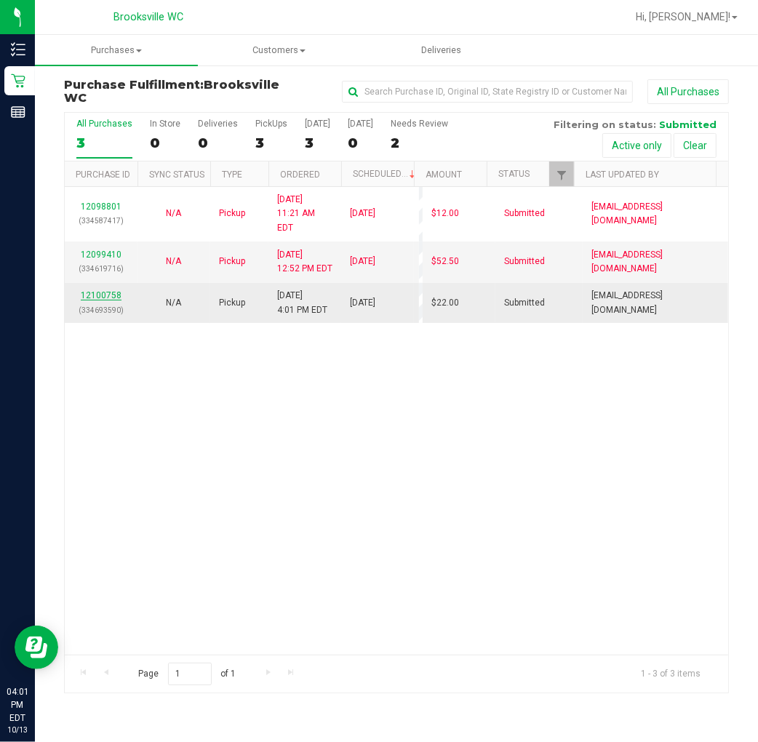
click at [105, 290] on link "12100758" at bounding box center [101, 295] width 41 height 10
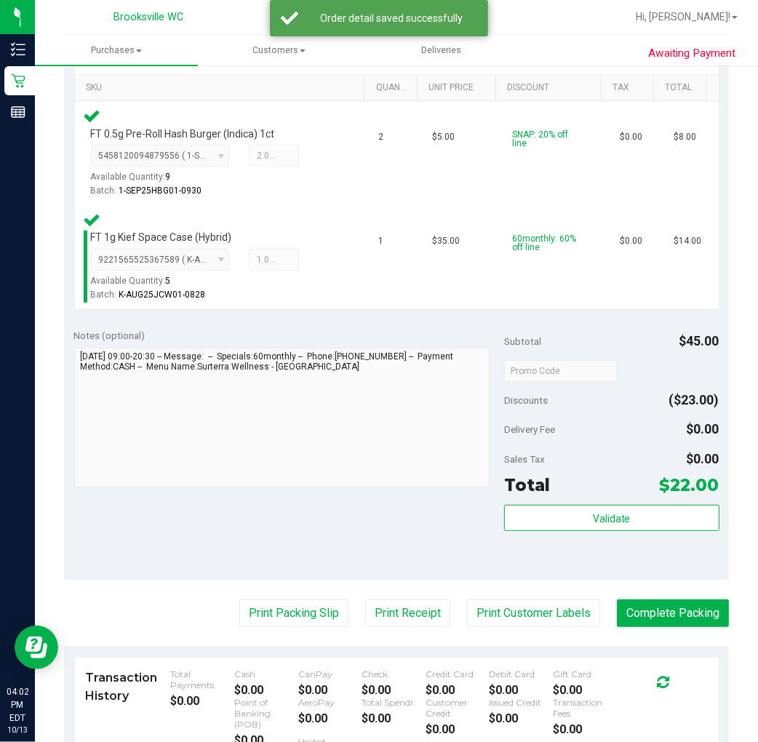
scroll to position [404, 0]
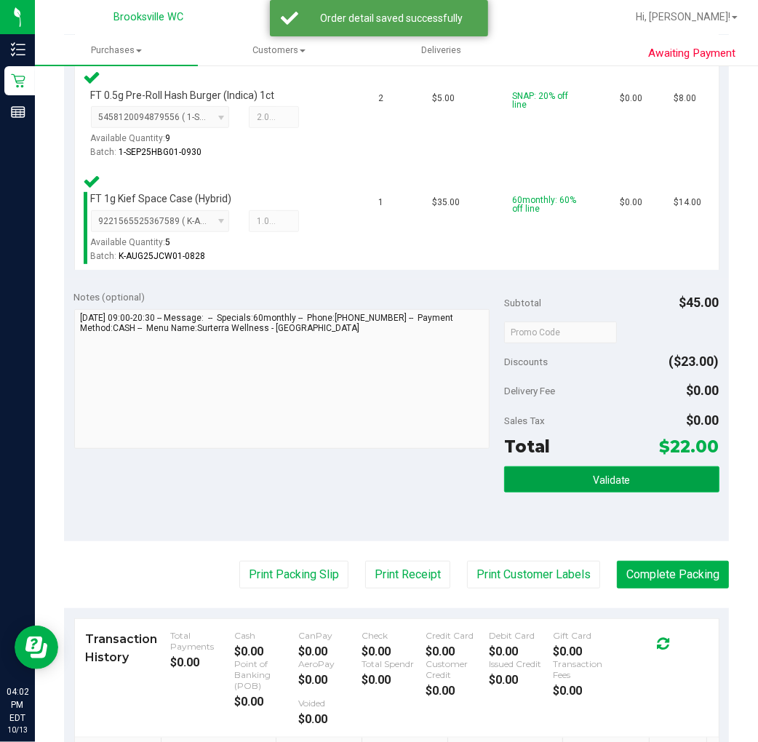
click at [596, 477] on span "Validate" at bounding box center [612, 480] width 38 height 12
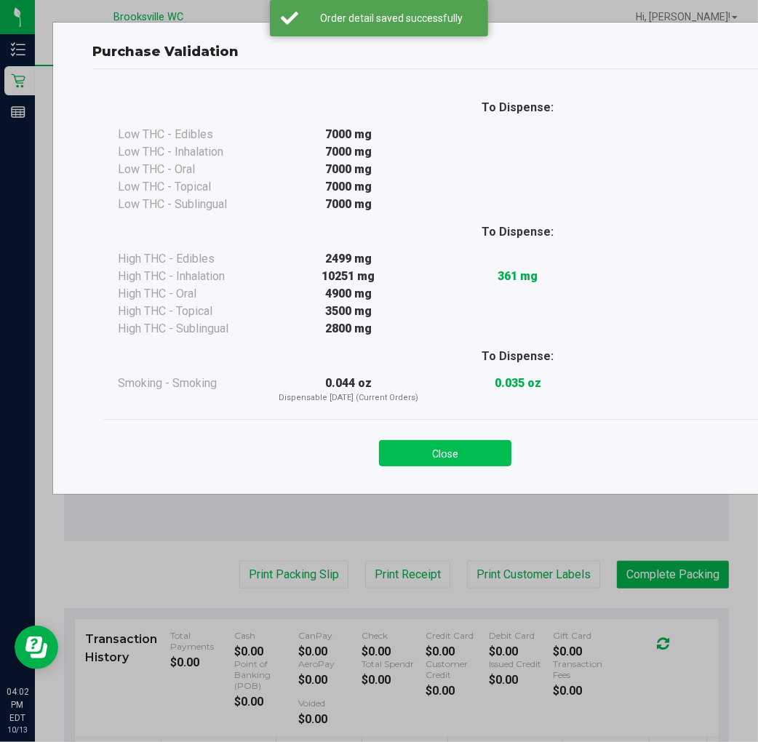
click at [398, 460] on button "Close" at bounding box center [445, 453] width 132 height 26
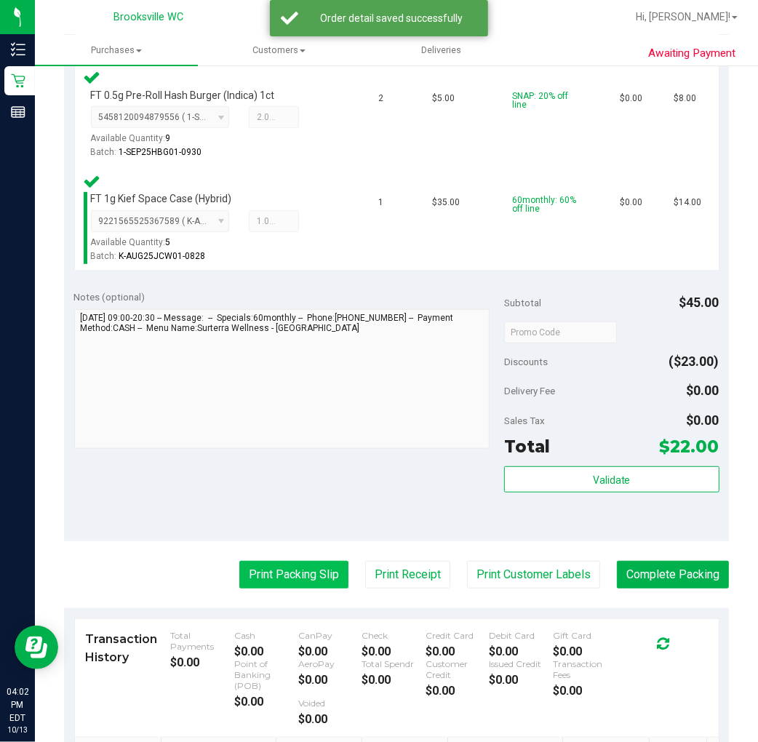
click at [239, 573] on button "Print Packing Slip" at bounding box center [293, 575] width 109 height 28
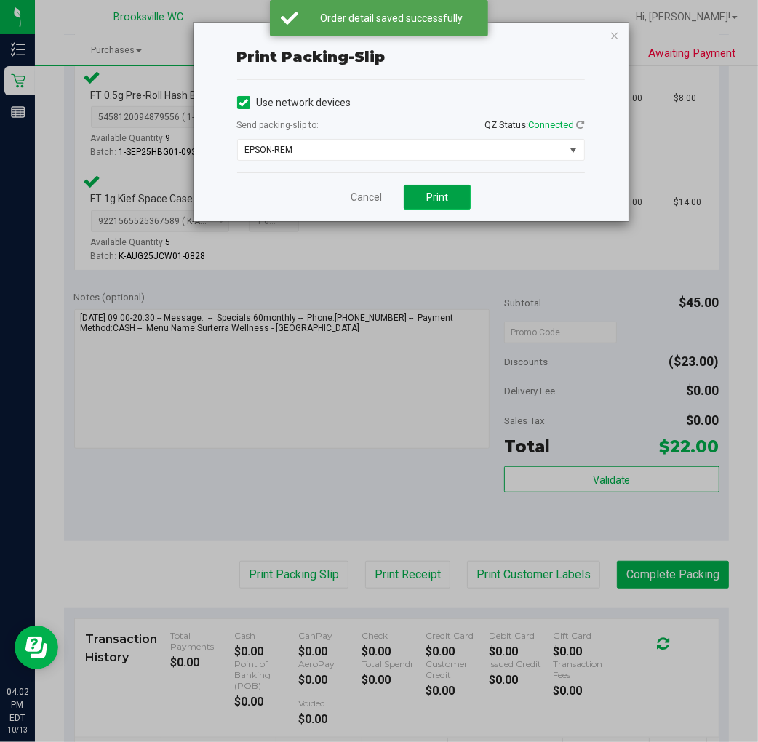
click at [459, 187] on button "Print" at bounding box center [437, 197] width 67 height 25
click at [359, 201] on link "Cancel" at bounding box center [365, 197] width 31 height 15
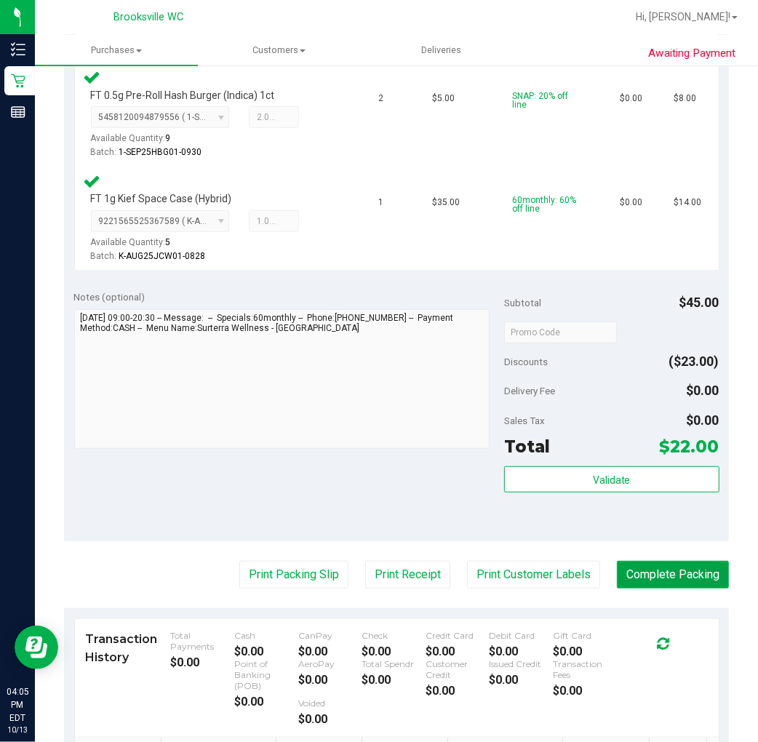
click at [635, 572] on button "Complete Packing" at bounding box center [673, 575] width 112 height 28
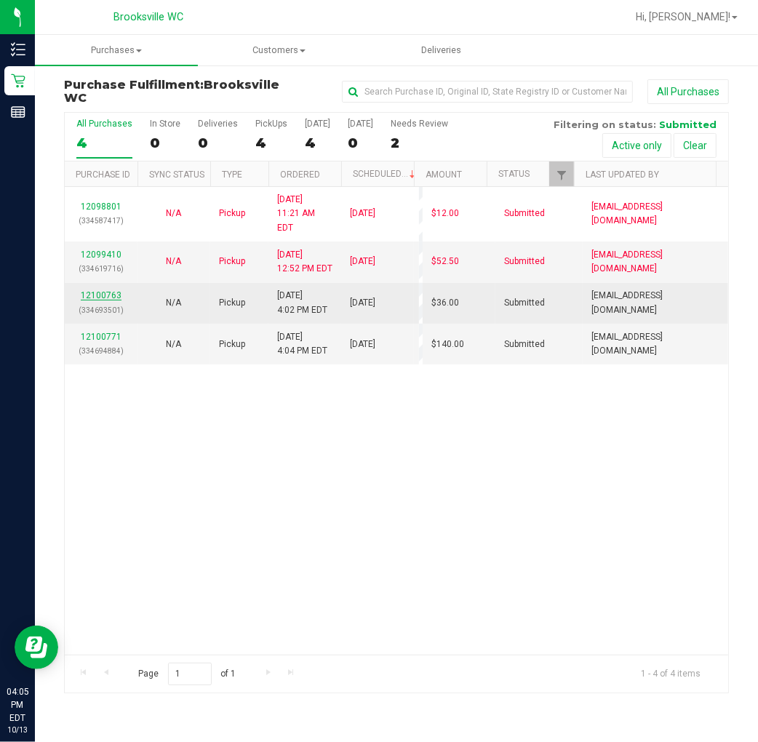
click at [108, 290] on link "12100763" at bounding box center [101, 295] width 41 height 10
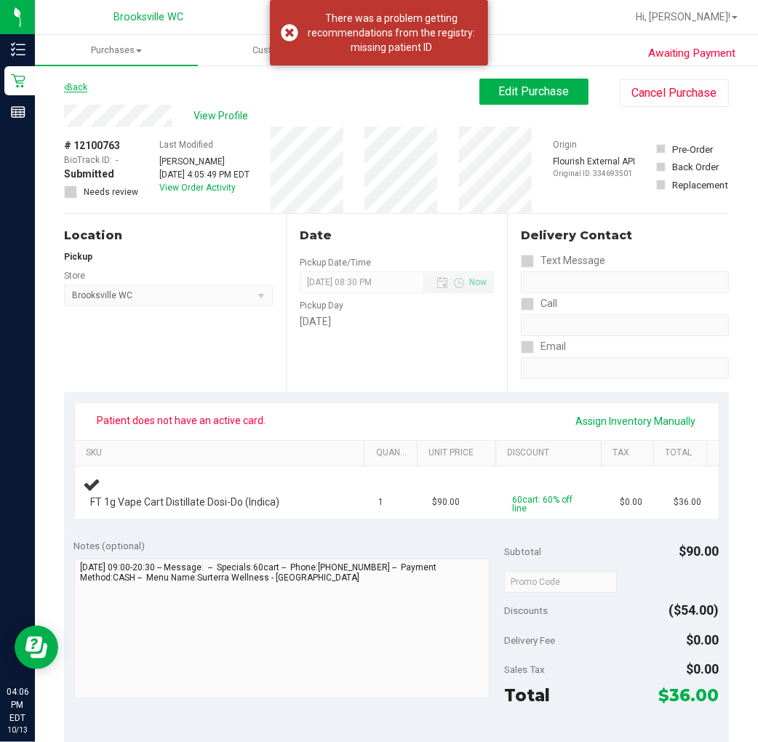
click at [77, 83] on link "Back" at bounding box center [75, 87] width 23 height 10
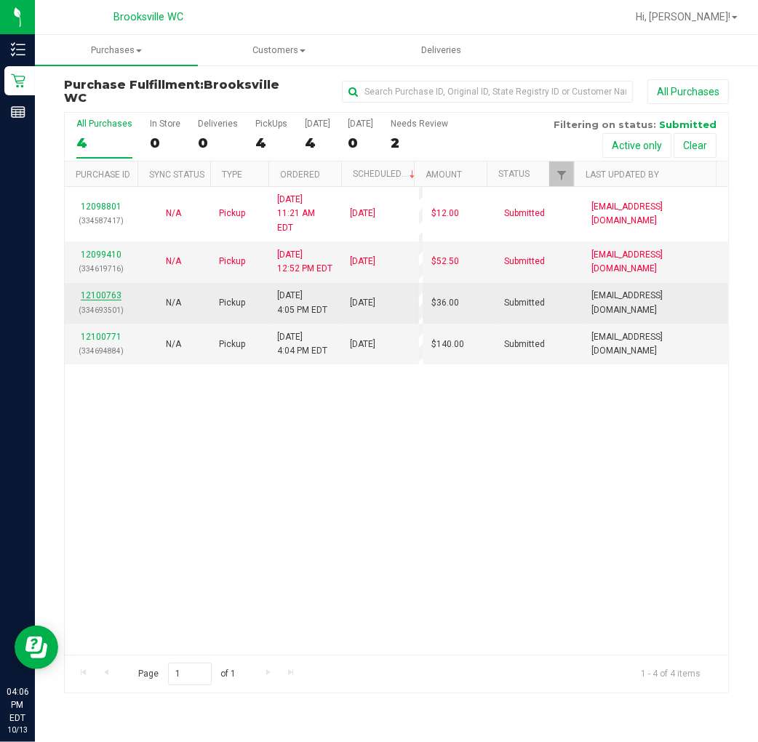
click at [113, 290] on link "12100763" at bounding box center [101, 295] width 41 height 10
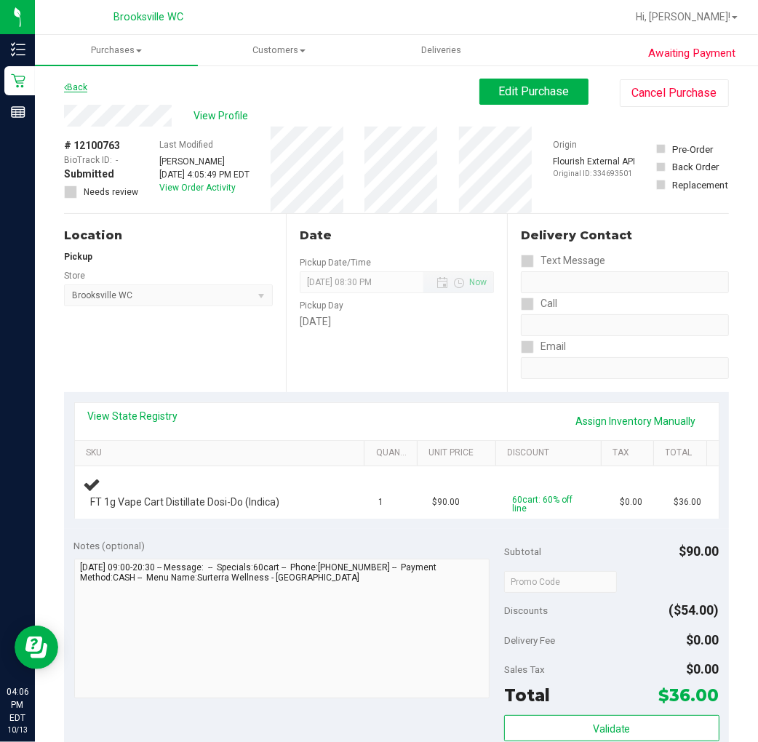
click at [68, 84] on link "Back" at bounding box center [75, 87] width 23 height 10
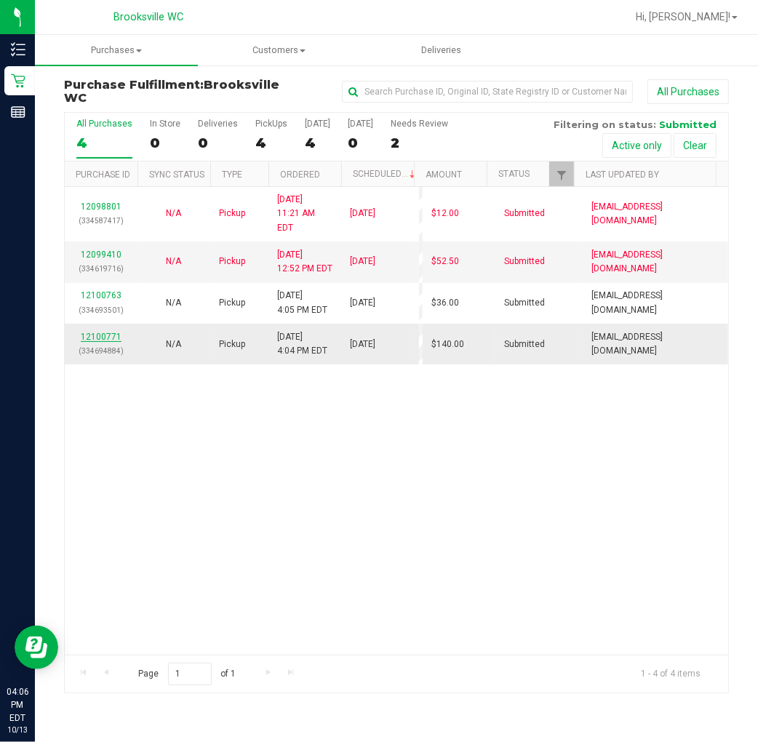
click at [103, 332] on link "12100771" at bounding box center [101, 337] width 41 height 10
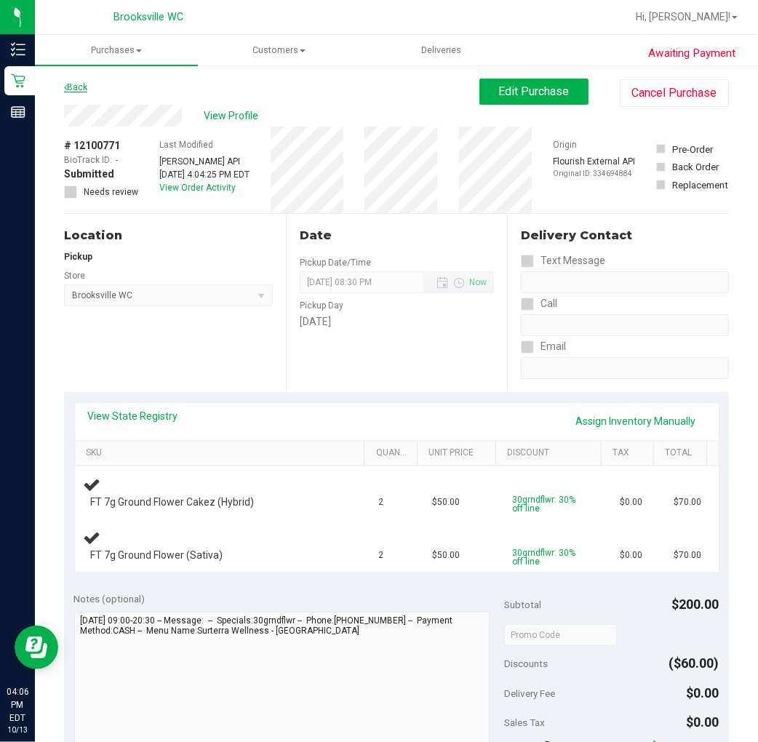
click at [80, 84] on link "Back" at bounding box center [75, 87] width 23 height 10
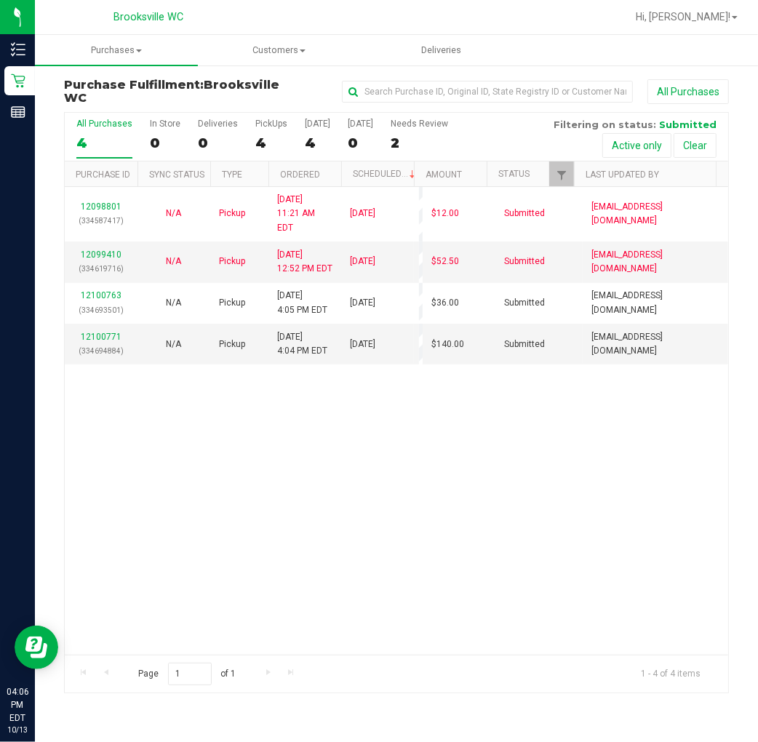
click at [186, 447] on div "12098801 (334587417) N/A Pickup [DATE] 11:21 AM EDT 10/13/2025 $12.00 Submitted…" at bounding box center [396, 421] width 663 height 468
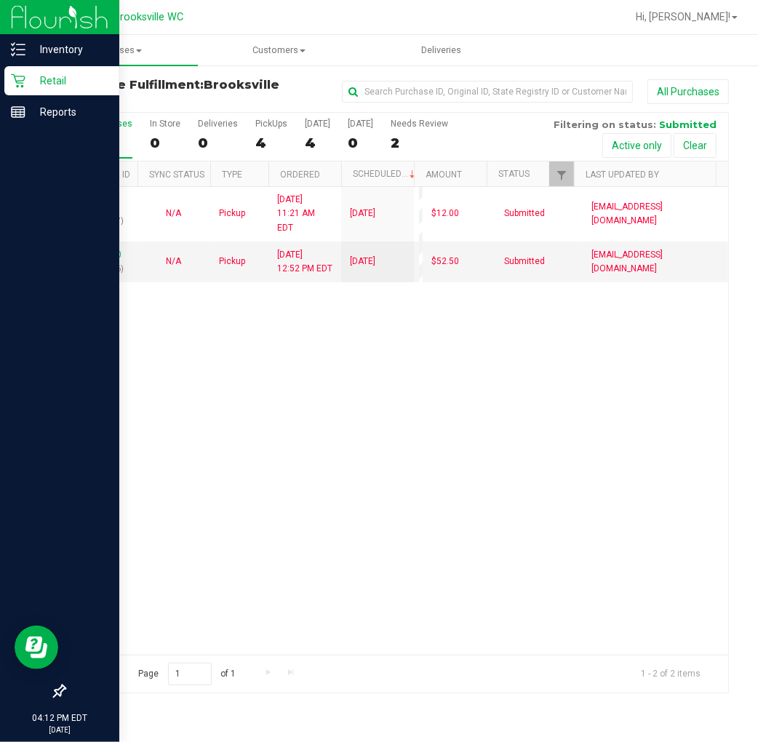
drag, startPoint x: 269, startPoint y: 460, endPoint x: 5, endPoint y: 494, distance: 266.3
click at [267, 459] on div "12098801 (334587417) N/A Pickup [DATE] 11:21 AM EDT 10/13/2025 $12.00 Submitted…" at bounding box center [396, 421] width 663 height 468
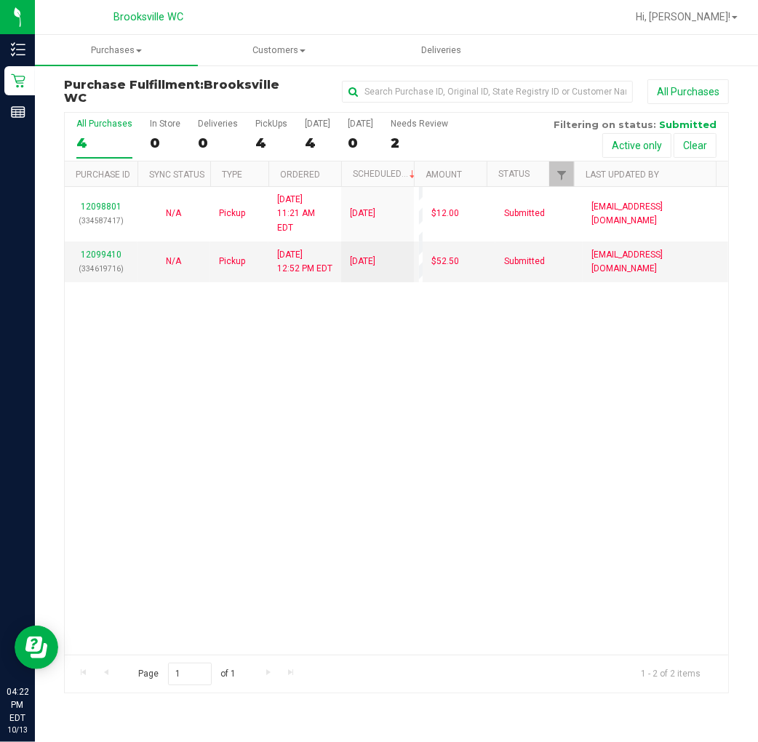
click at [568, 354] on div "12098801 (334587417) N/A Pickup [DATE] 11:21 AM EDT 10/13/2025 $12.00 Submitted…" at bounding box center [396, 421] width 663 height 468
click at [77, 468] on div "12098801 (334587417) N/A Pickup [DATE] 11:21 AM EDT 10/13/2025 $12.00 Submitted…" at bounding box center [396, 421] width 663 height 468
click at [161, 458] on div "12098801 (334587417) N/A Pickup [DATE] 11:21 AM EDT 10/13/2025 $12.00 Submitted…" at bounding box center [396, 421] width 663 height 468
click at [124, 446] on div "12098801 (334587417) N/A Pickup [DATE] 11:21 AM EDT 10/13/2025 $12.00 Submitted…" at bounding box center [396, 421] width 663 height 468
click at [686, 366] on div "12098801 (334587417) N/A Pickup [DATE] 11:21 AM EDT 10/13/2025 $12.00 Submitted…" at bounding box center [396, 421] width 663 height 468
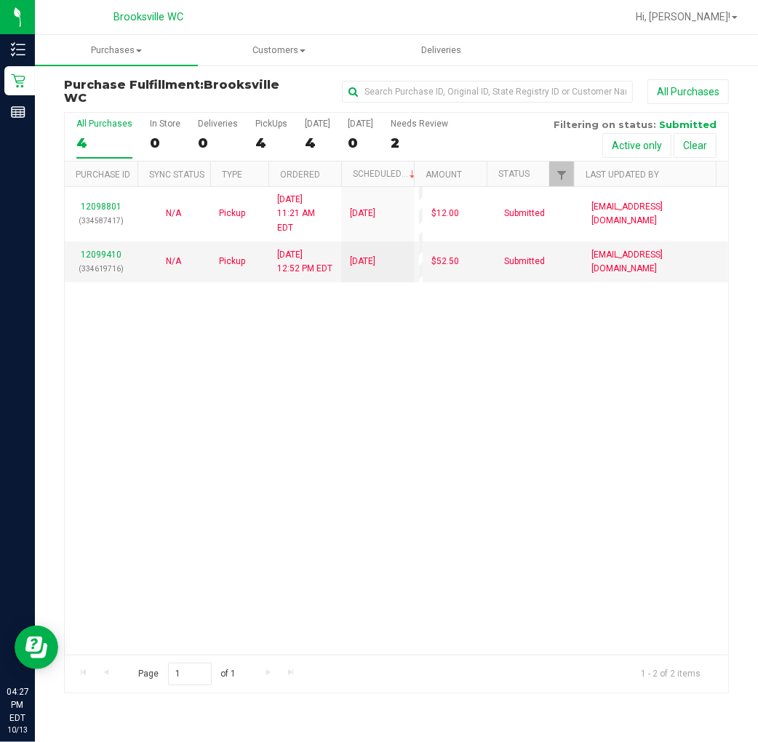
click at [257, 17] on div "Brooksville WC" at bounding box center [151, 17] width 218 height 28
click at [241, 333] on div "12098801 (334587417) N/A Pickup [DATE] 11:21 AM EDT 10/13/2025 $12.00 Submitted…" at bounding box center [396, 421] width 663 height 468
click at [205, 446] on div "12098801 (334587417) N/A Pickup [DATE] 11:21 AM EDT 10/13/2025 $12.00 Submitted…" at bounding box center [396, 421] width 663 height 468
click at [271, 429] on div "12098801 (334587417) N/A Pickup [DATE] 11:21 AM EDT 10/13/2025 $12.00 Submitted…" at bounding box center [396, 421] width 663 height 468
drag, startPoint x: 44, startPoint y: 474, endPoint x: 353, endPoint y: 461, distance: 308.6
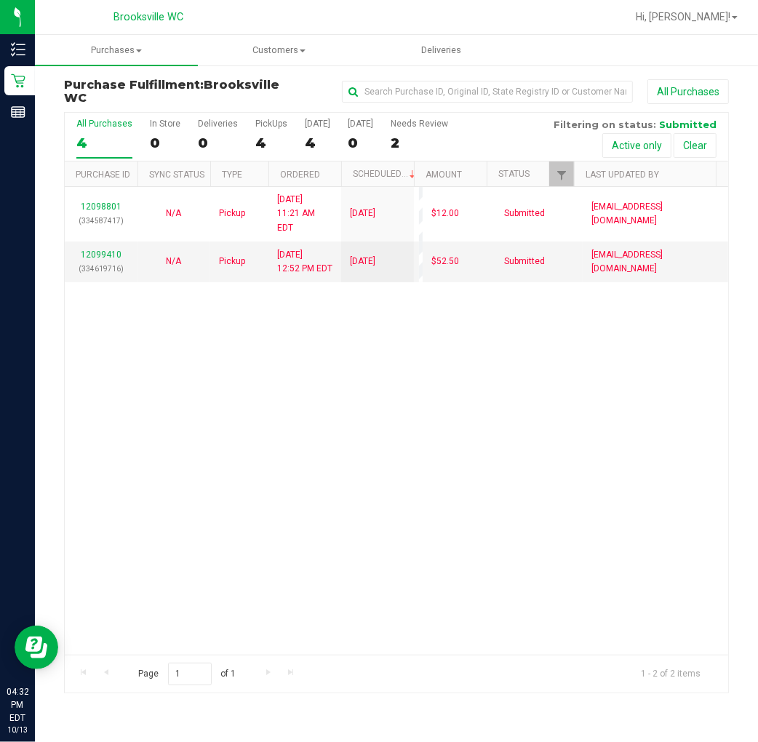
click at [353, 461] on div "12098801 (334587417) N/A Pickup [DATE] 11:21 AM EDT 10/13/2025 $12.00 Submitted…" at bounding box center [396, 421] width 663 height 468
click at [356, 485] on div "12098801 (334587417) N/A Pickup [DATE] 11:21 AM EDT 10/13/2025 $12.00 Submitted…" at bounding box center [396, 421] width 663 height 468
click at [289, 397] on div "12098801 (334587417) N/A Pickup [DATE] 11:21 AM EDT 10/13/2025 $12.00 Submitted…" at bounding box center [396, 421] width 663 height 468
click at [169, 412] on div "12098801 (334587417) N/A Pickup [DATE] 11:21 AM EDT 10/13/2025 $12.00 Submitted…" at bounding box center [396, 421] width 663 height 468
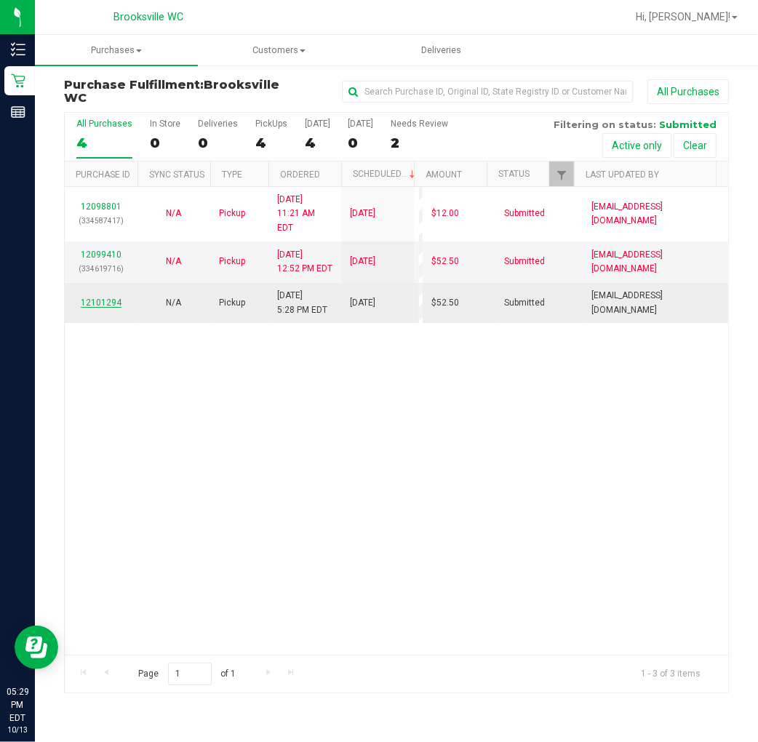
click at [100, 297] on link "12101294" at bounding box center [101, 302] width 41 height 10
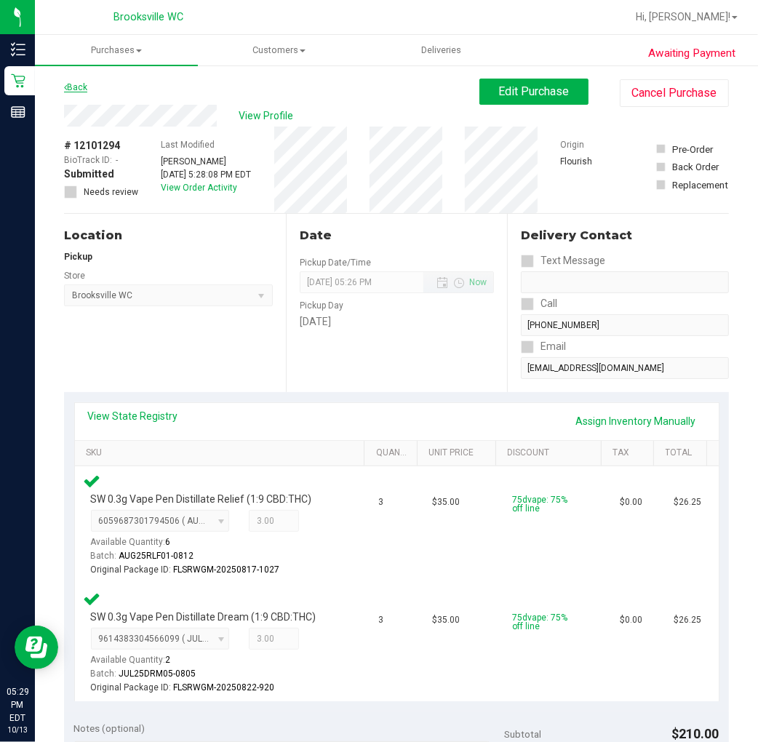
click at [70, 84] on link "Back" at bounding box center [75, 87] width 23 height 10
